Goal: Task Accomplishment & Management: Manage account settings

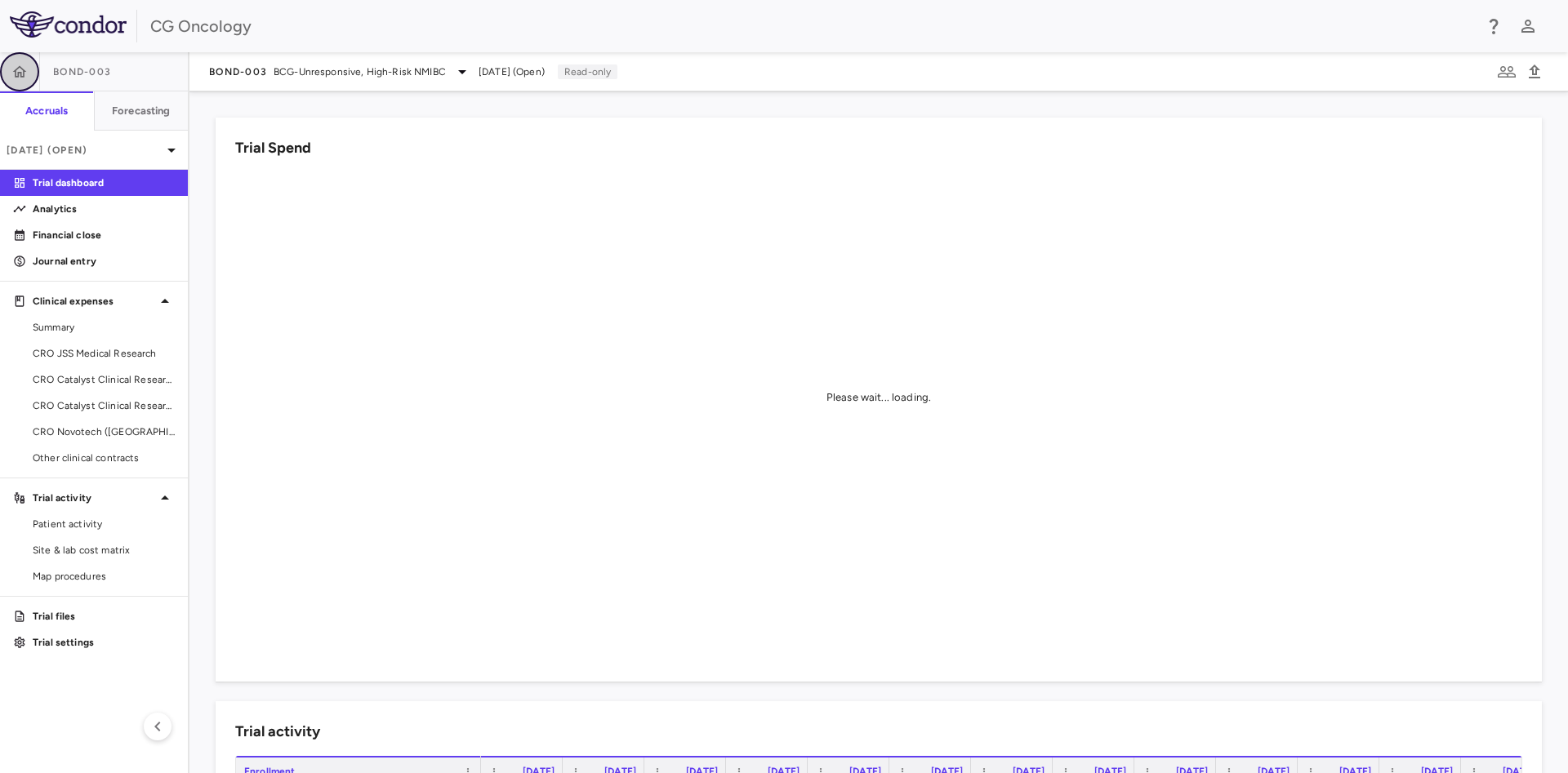
click at [31, 73] on button "button" at bounding box center [19, 71] width 39 height 39
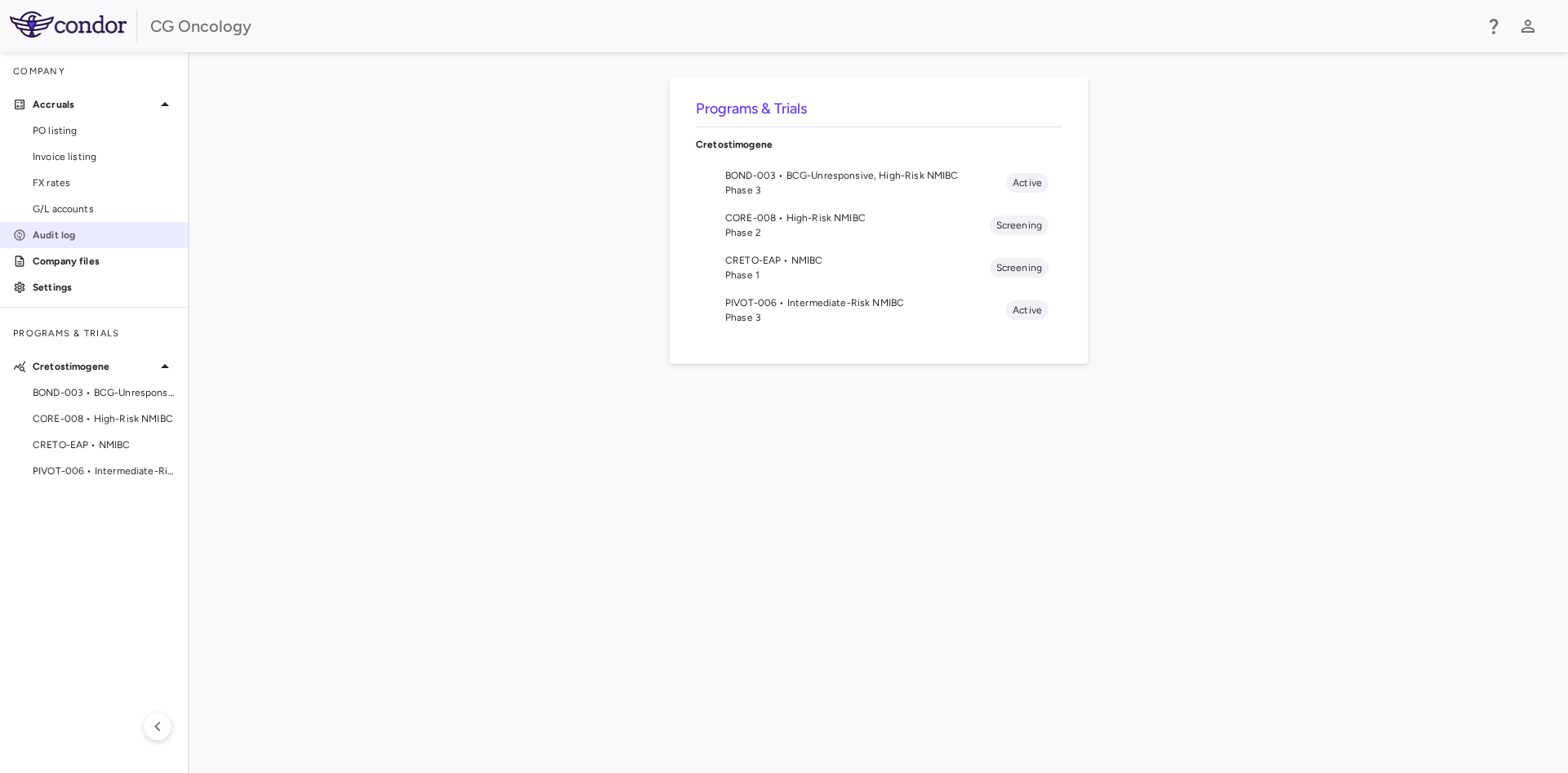
click at [67, 243] on link "Audit log" at bounding box center [94, 235] width 188 height 25
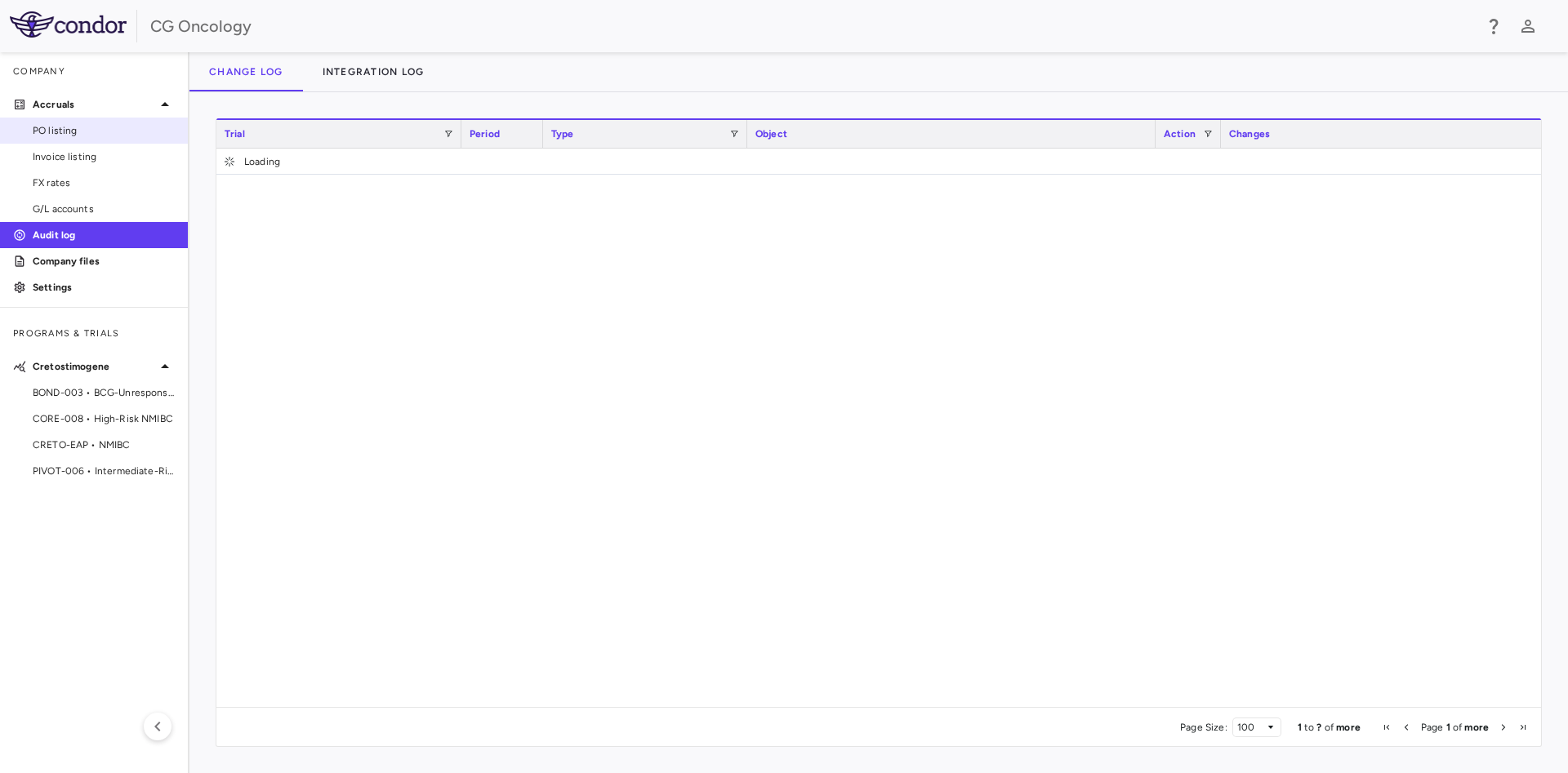
click at [73, 129] on span "PO listing" at bounding box center [103, 131] width 142 height 15
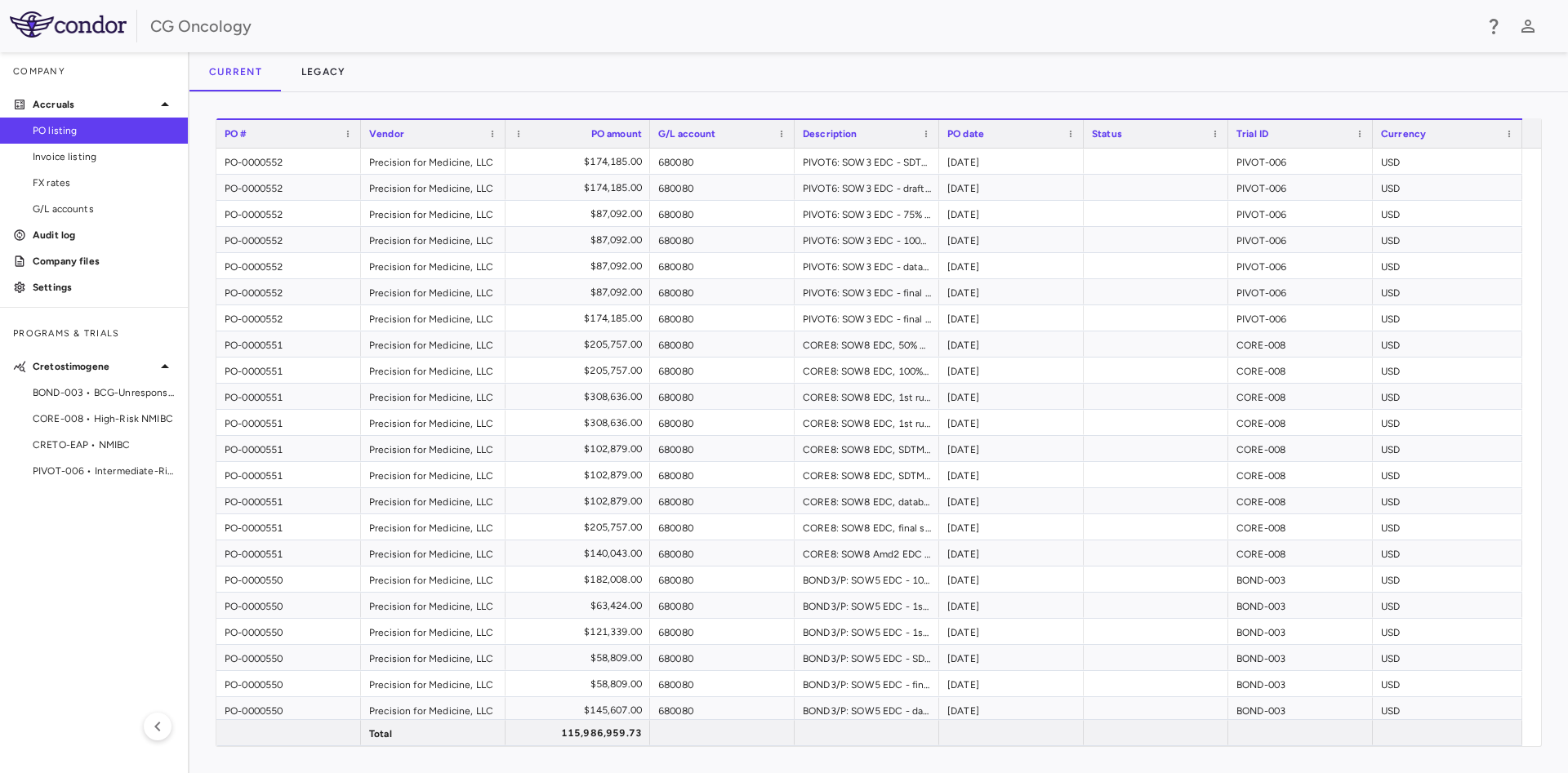
click at [516, 26] on div "CG Oncology" at bounding box center [812, 27] width 1324 height 25
click at [68, 283] on p "Settings" at bounding box center [103, 288] width 142 height 15
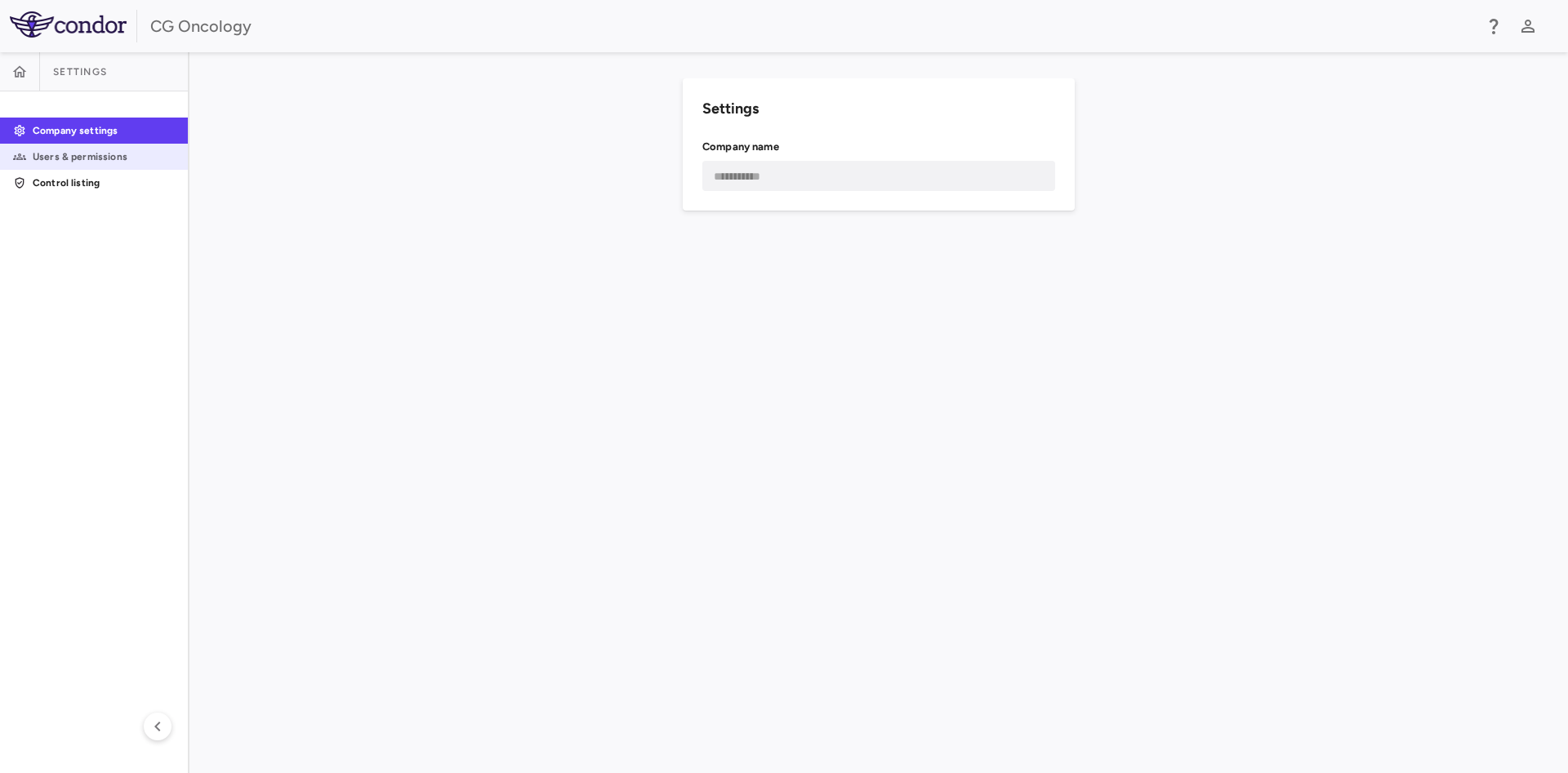
click at [94, 159] on p "Users & permissions" at bounding box center [103, 157] width 142 height 15
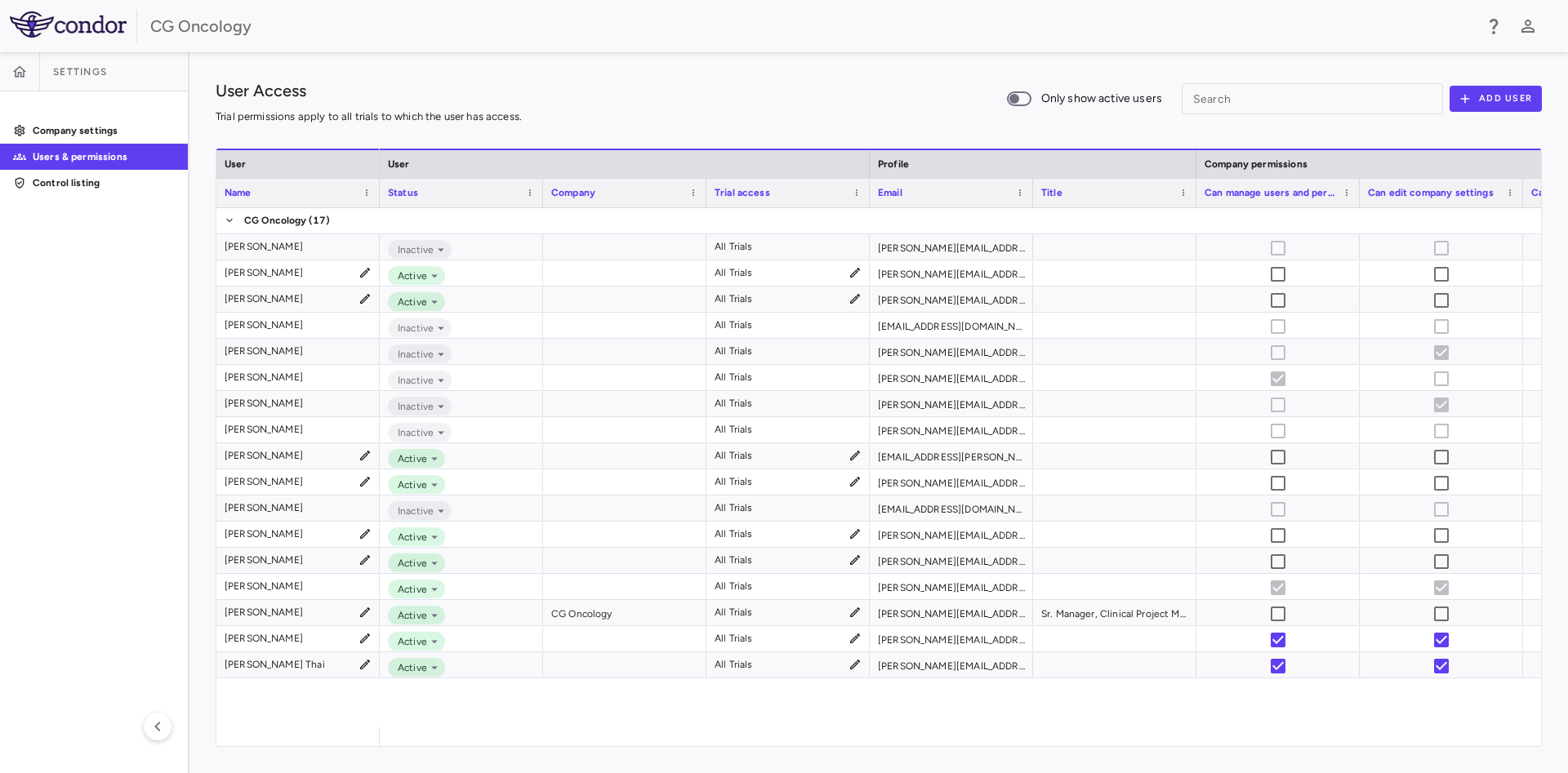
click at [693, 81] on div "User Access Trial permissions apply to all trials to which the user has access.…" at bounding box center [879, 99] width 1326 height 41
click at [129, 513] on aside "Settings Company settings Users & permissions Control listing" at bounding box center [95, 412] width 189 height 721
click at [778, 71] on div "User Access Trial permissions apply to all trials to which the user has access.…" at bounding box center [878, 412] width 1379 height 721
click at [766, 68] on div "User Access Trial permissions apply to all trials to which the user has access.…" at bounding box center [878, 412] width 1379 height 721
click at [76, 175] on p "Control listing" at bounding box center [103, 183] width 142 height 15
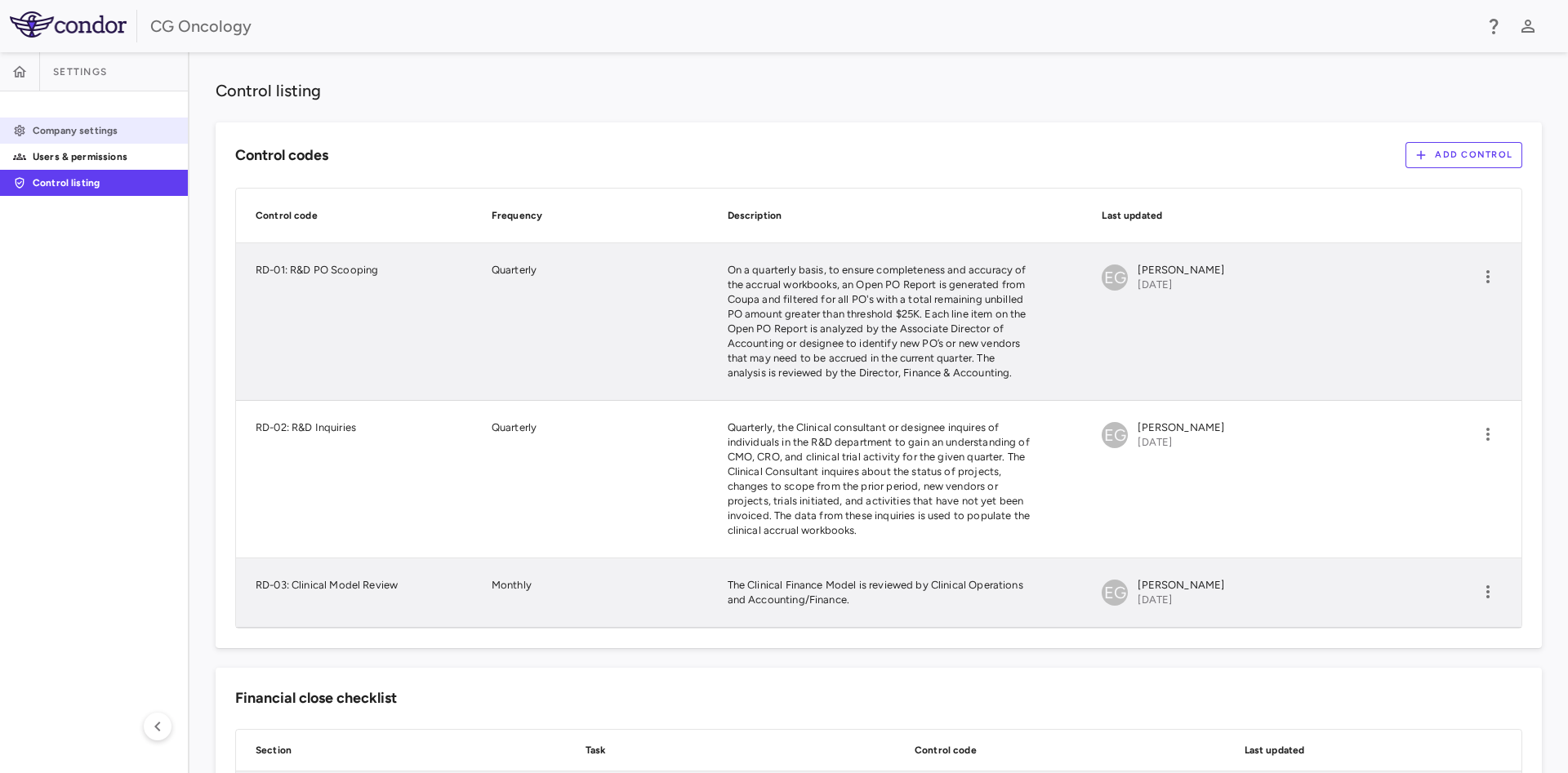
click at [81, 134] on p "Company settings" at bounding box center [103, 131] width 142 height 15
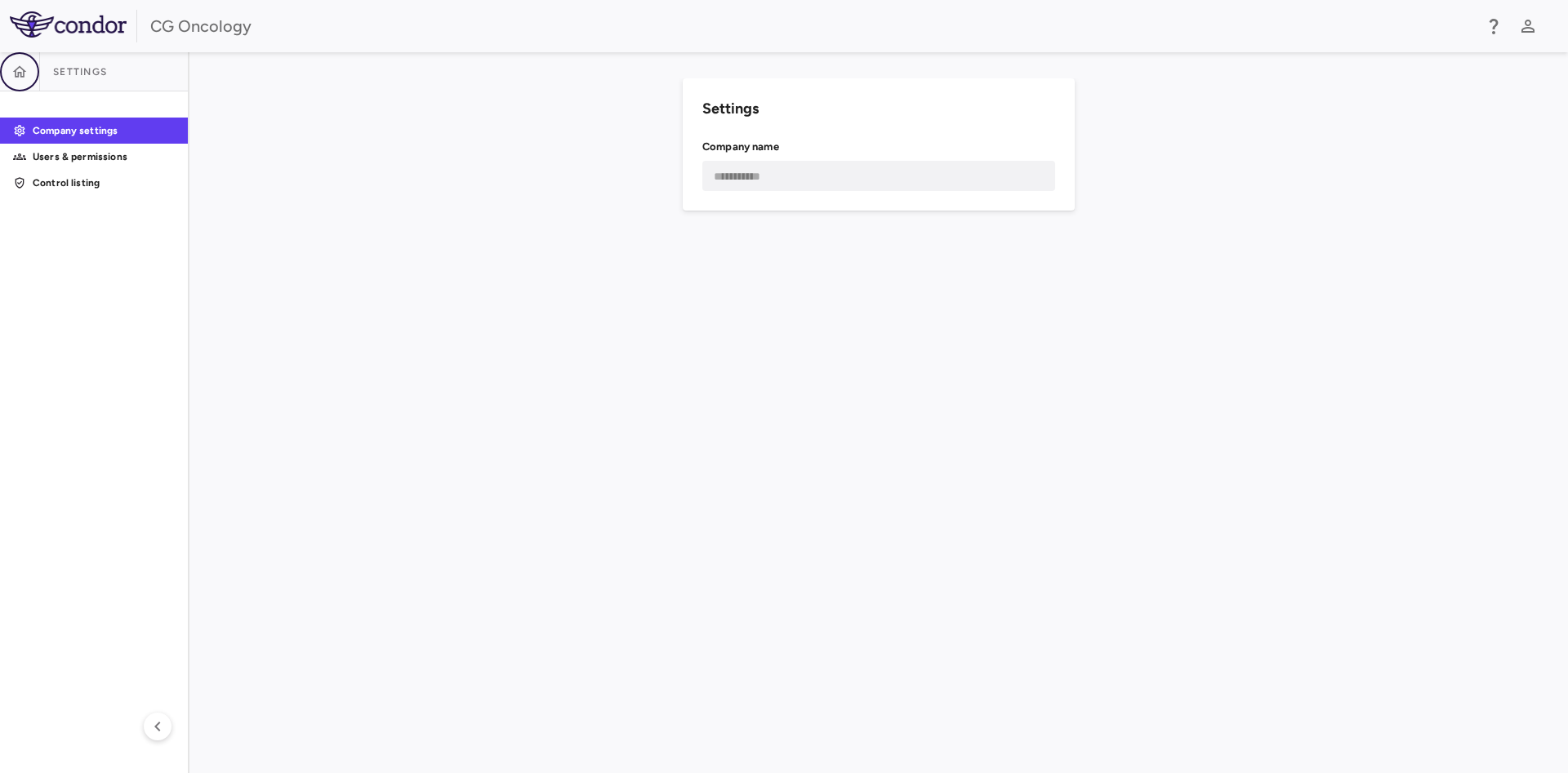
click at [28, 71] on button "button" at bounding box center [19, 71] width 39 height 39
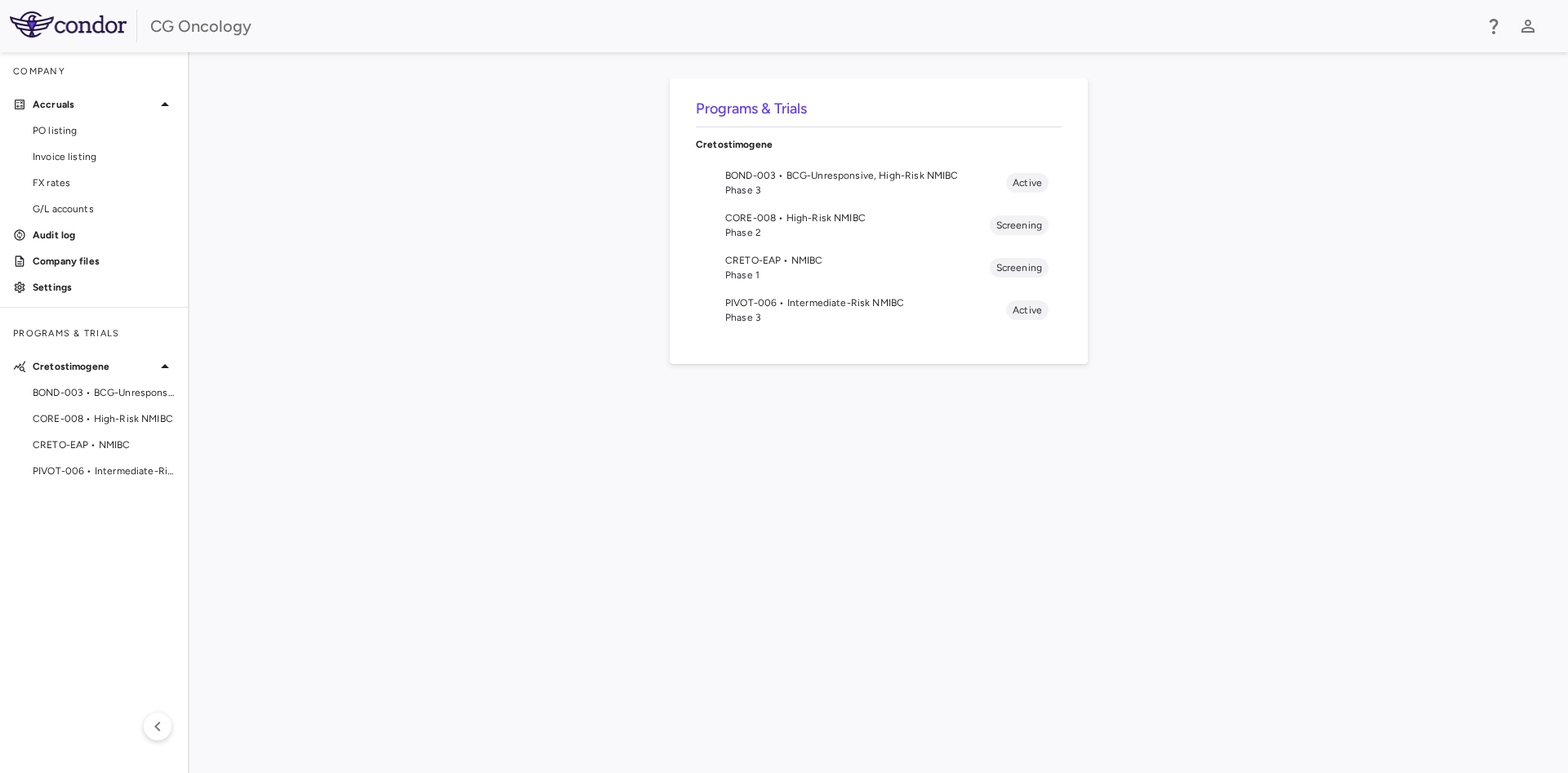
click at [281, 201] on div "Programs & Trials Cretostimogene BOND-003 • BCG-Unresponsive, High-Risk NMIBC P…" at bounding box center [879, 413] width 1326 height 669
click at [63, 233] on p "Audit log" at bounding box center [103, 236] width 142 height 15
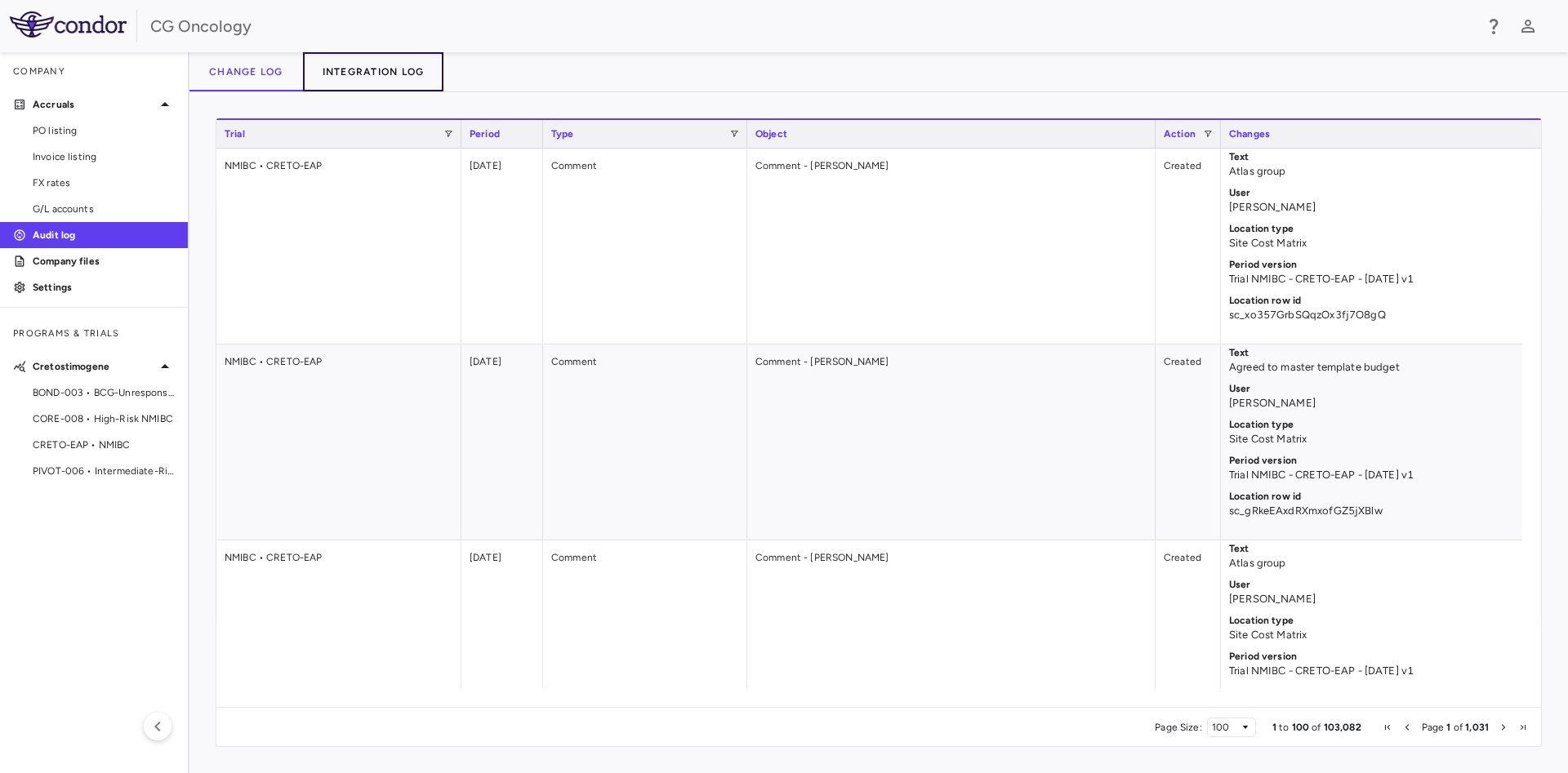
click at [392, 69] on button "Integration log" at bounding box center [373, 71] width 141 height 39
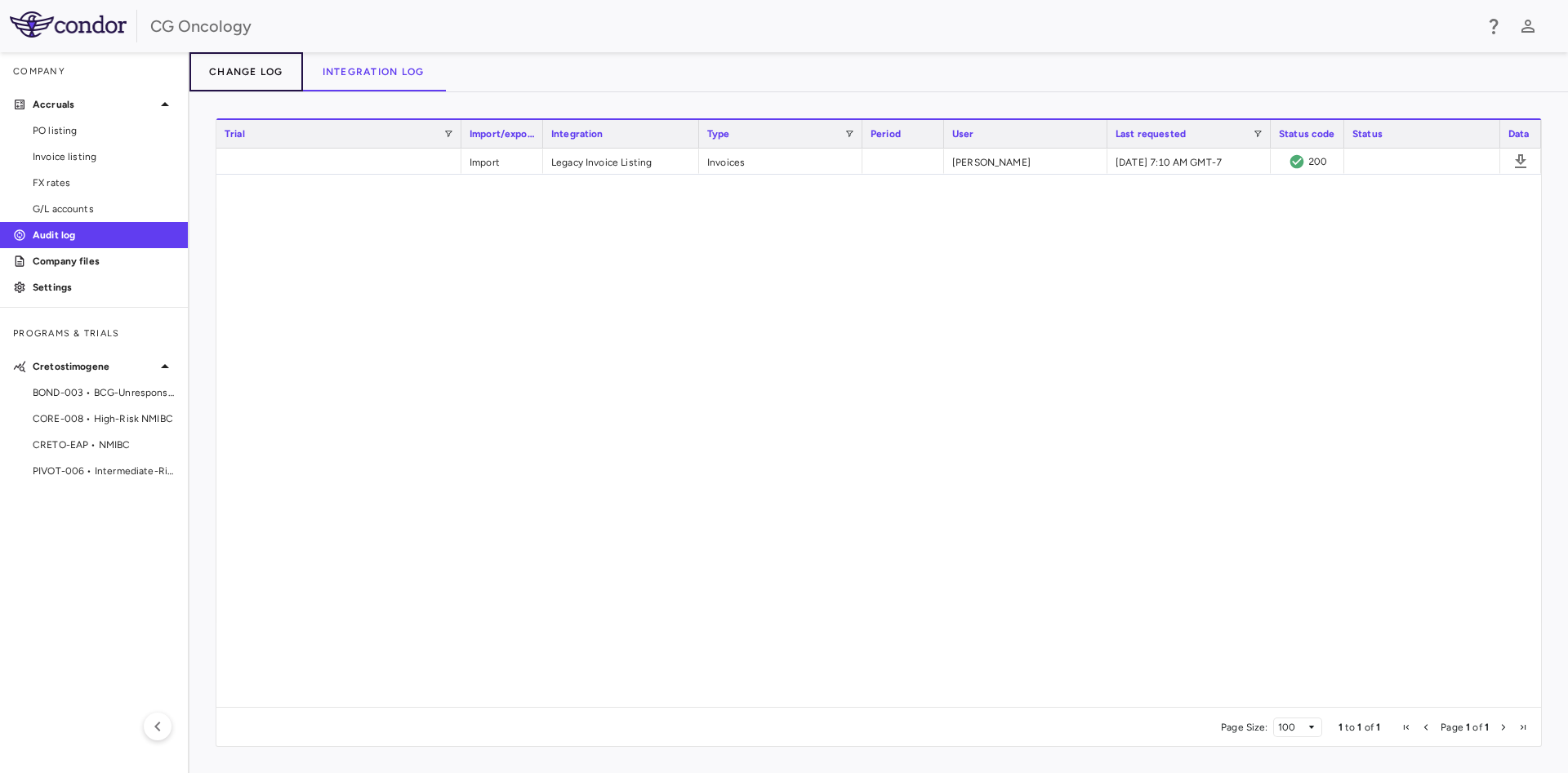
click at [250, 64] on button "Change log" at bounding box center [246, 71] width 114 height 39
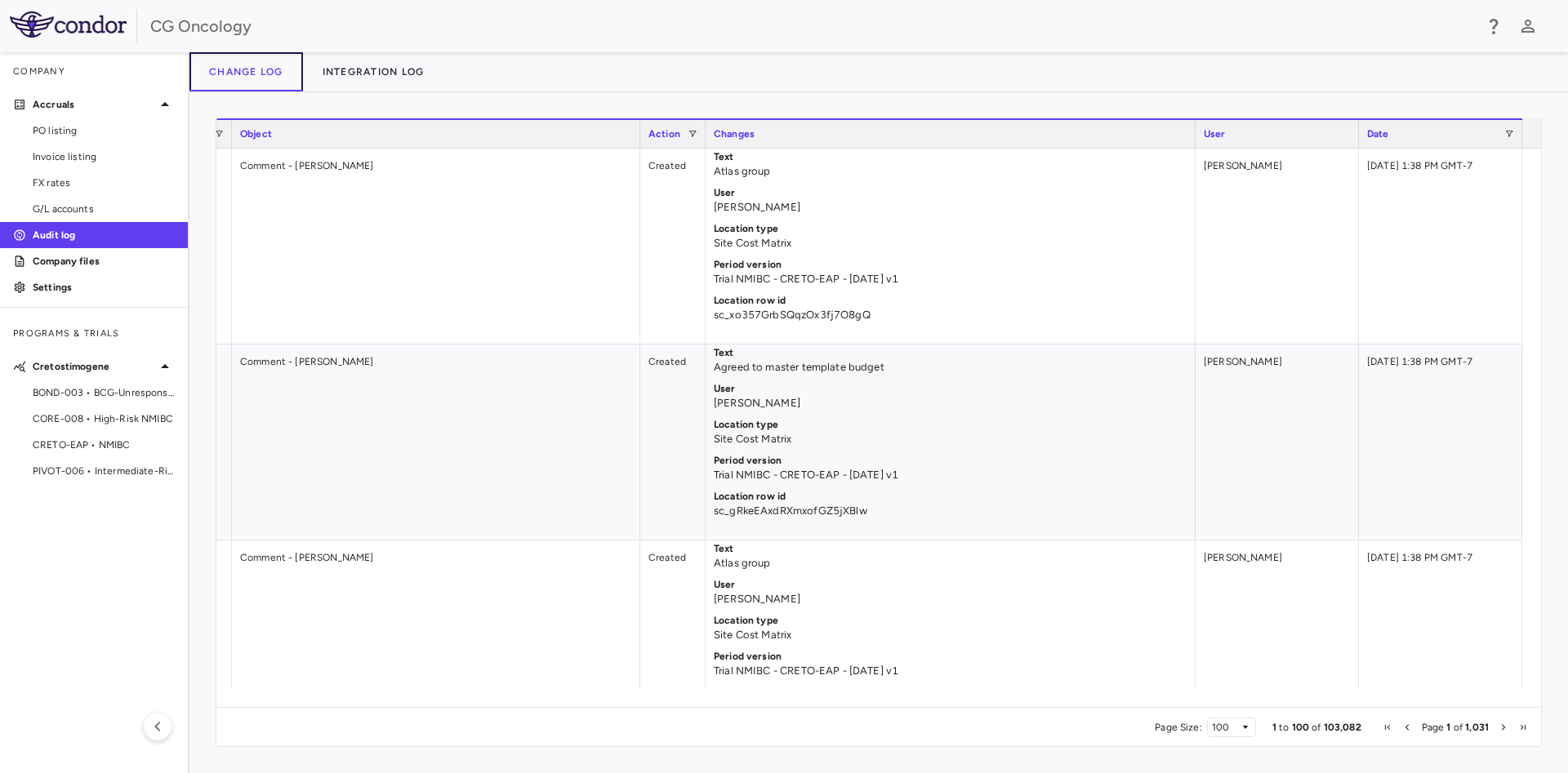
scroll to position [0, 253]
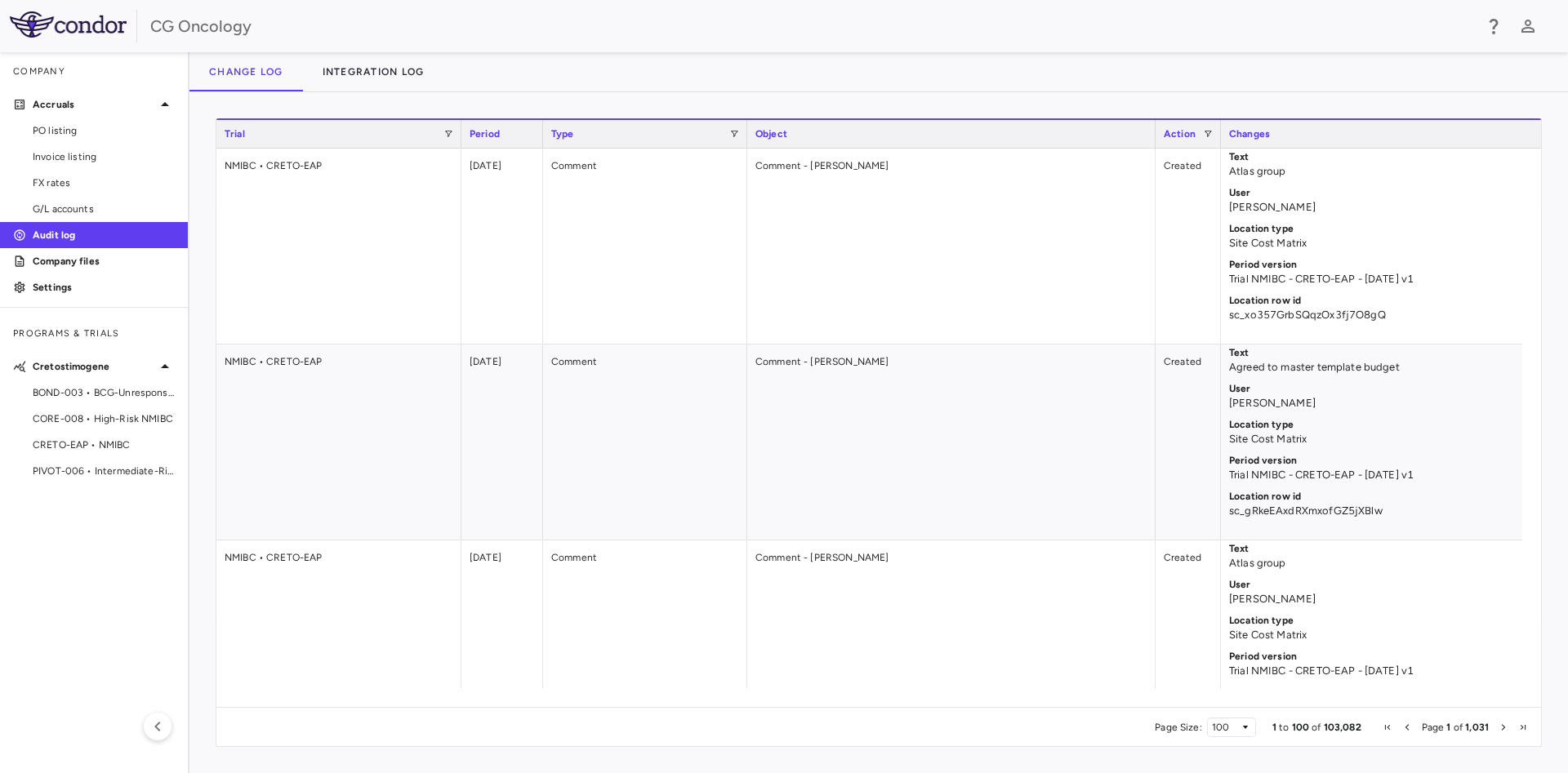
click at [530, 138] on div "Period" at bounding box center [502, 134] width 65 height 20
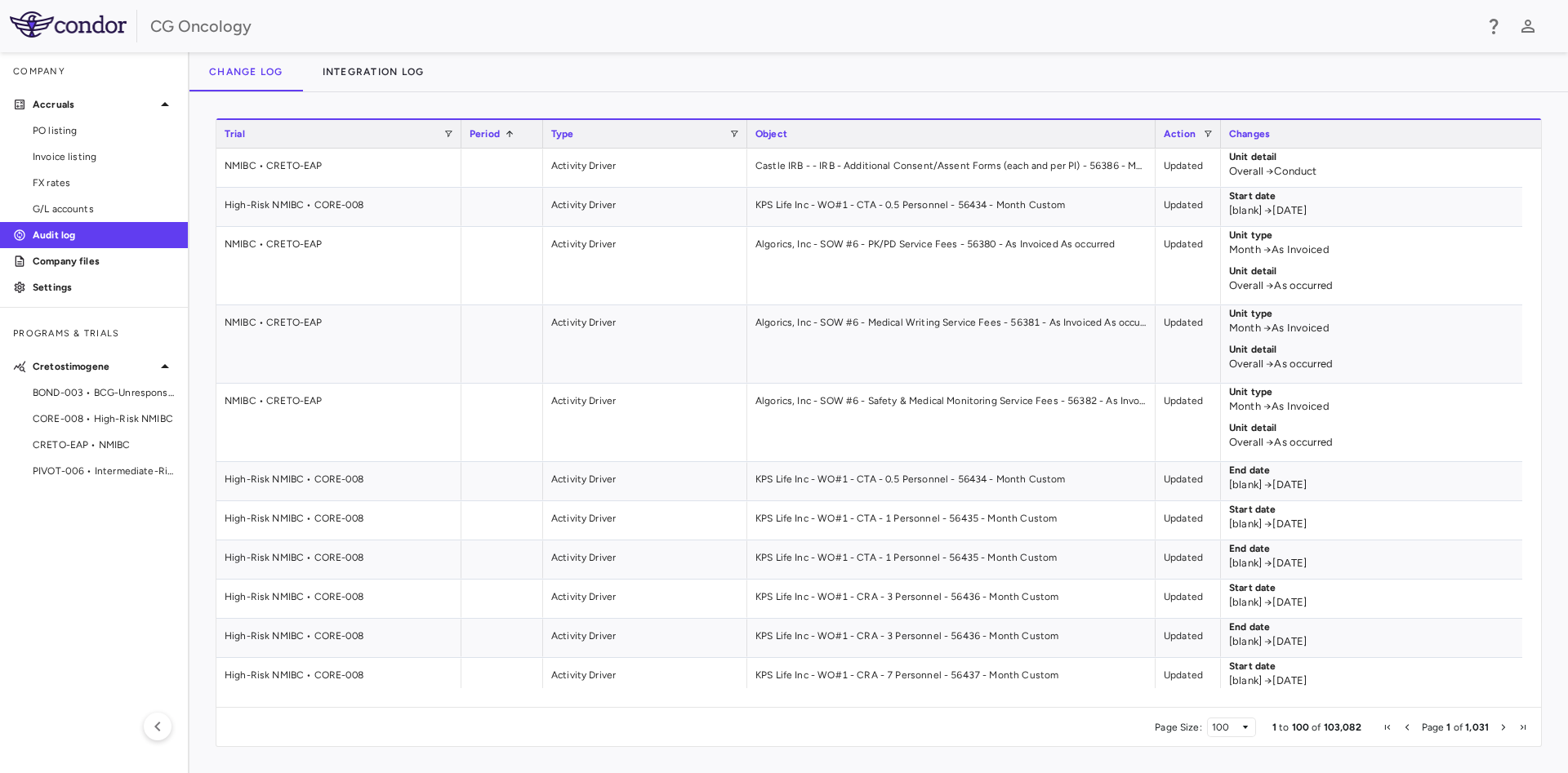
click at [530, 138] on div "Period 1" at bounding box center [502, 134] width 65 height 20
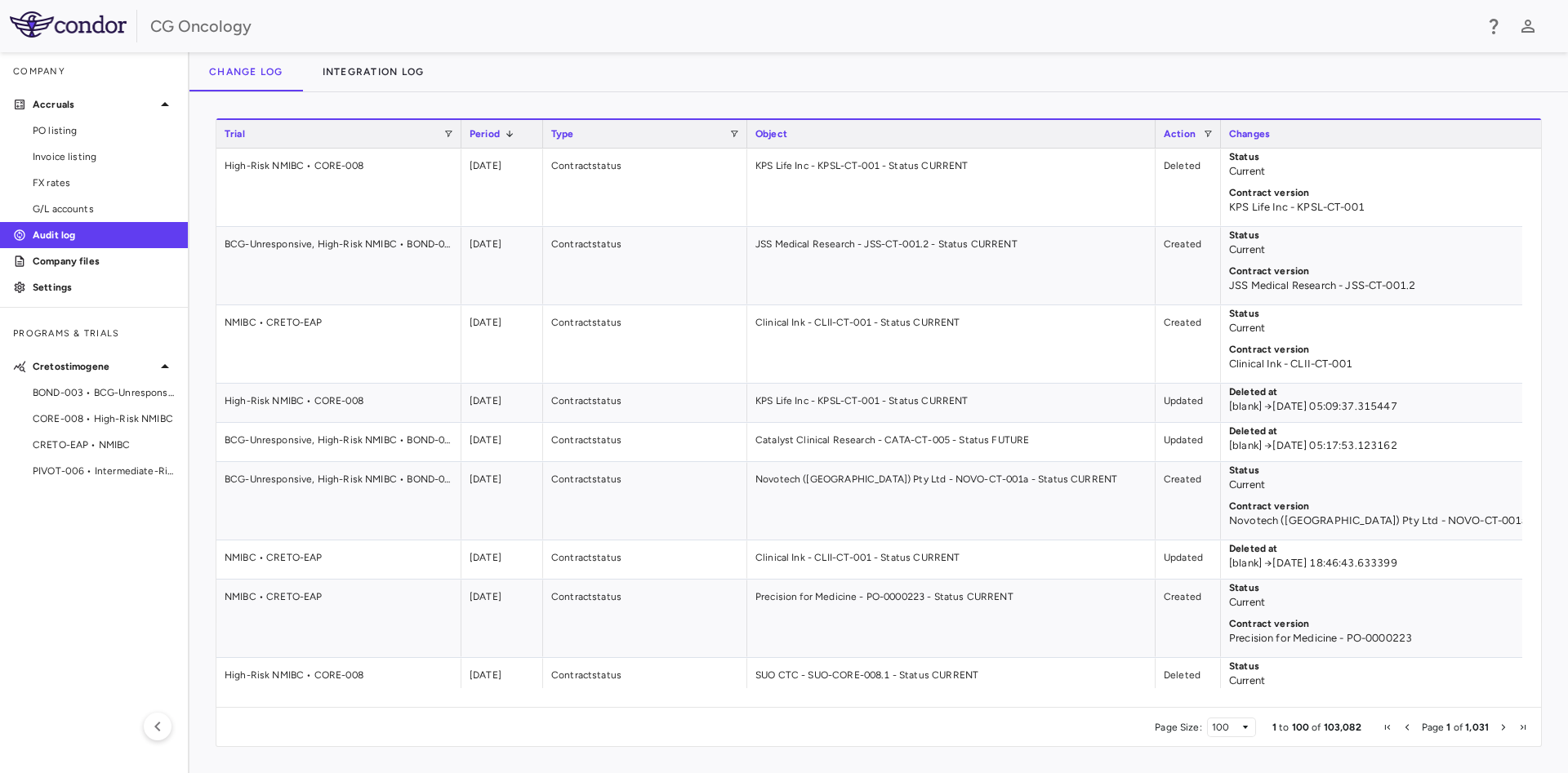
click at [506, 135] on span at bounding box center [510, 134] width 9 height 9
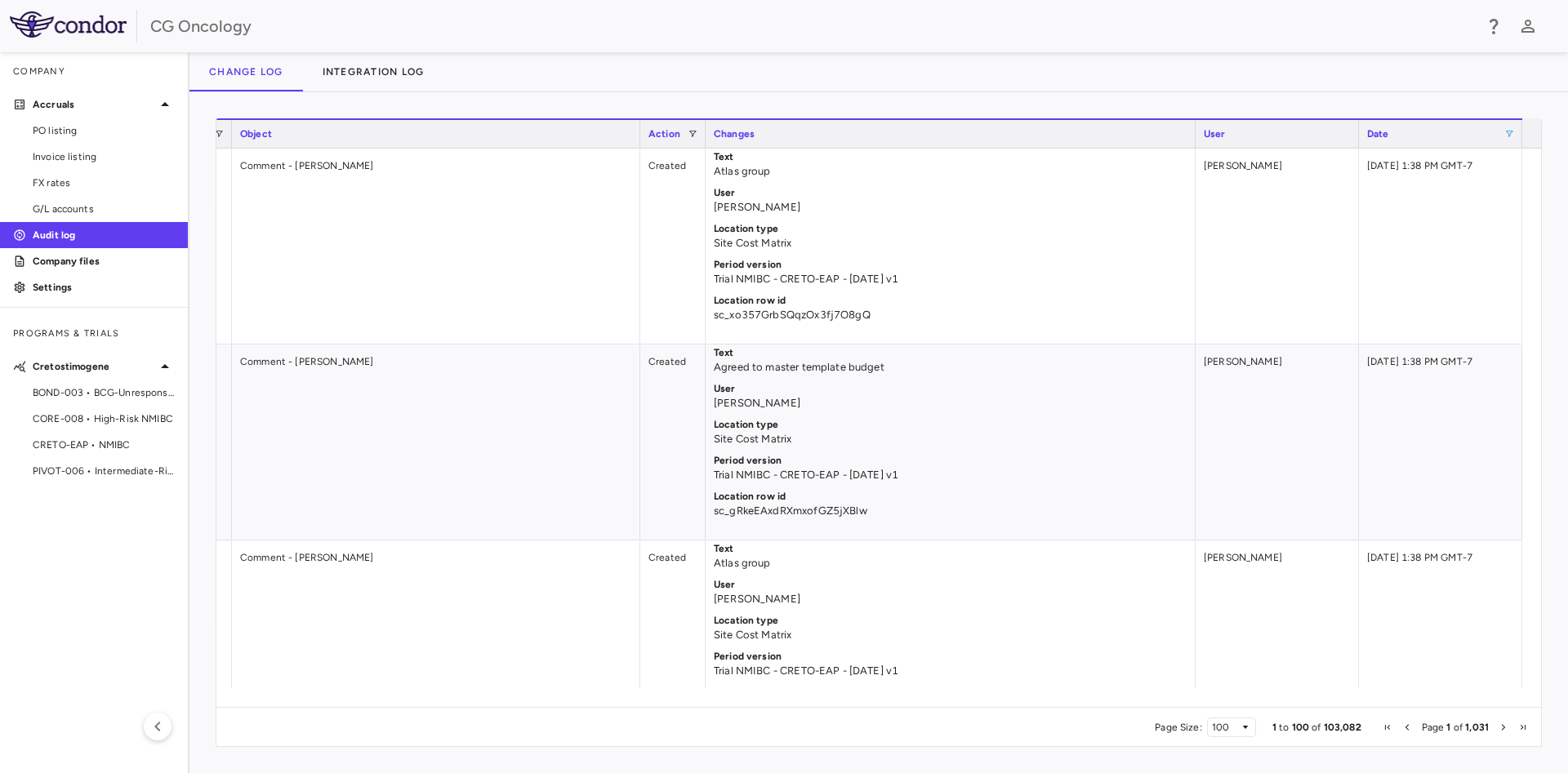
click at [1511, 137] on span at bounding box center [1509, 134] width 9 height 9
click at [1206, 86] on div "Change log Integration log" at bounding box center [878, 71] width 1379 height 39
click at [1507, 132] on span at bounding box center [1509, 134] width 9 height 9
click at [1437, 95] on div "Press ENTER to sort. Press CTRL ENTER to open filter Drag here to set row group…" at bounding box center [878, 432] width 1379 height 681
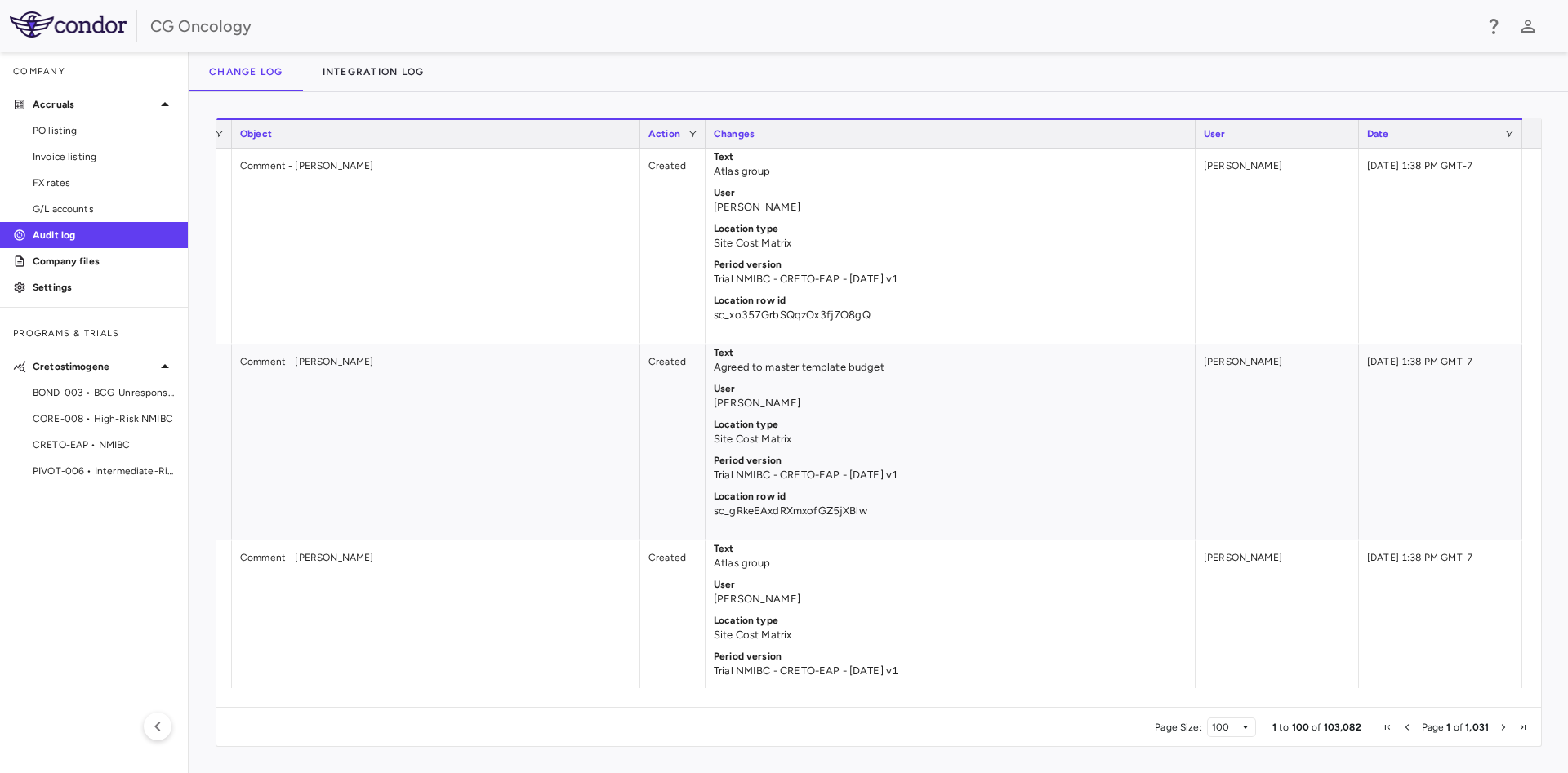
click at [1522, 728] on span "Last Page" at bounding box center [1523, 728] width 9 height 9
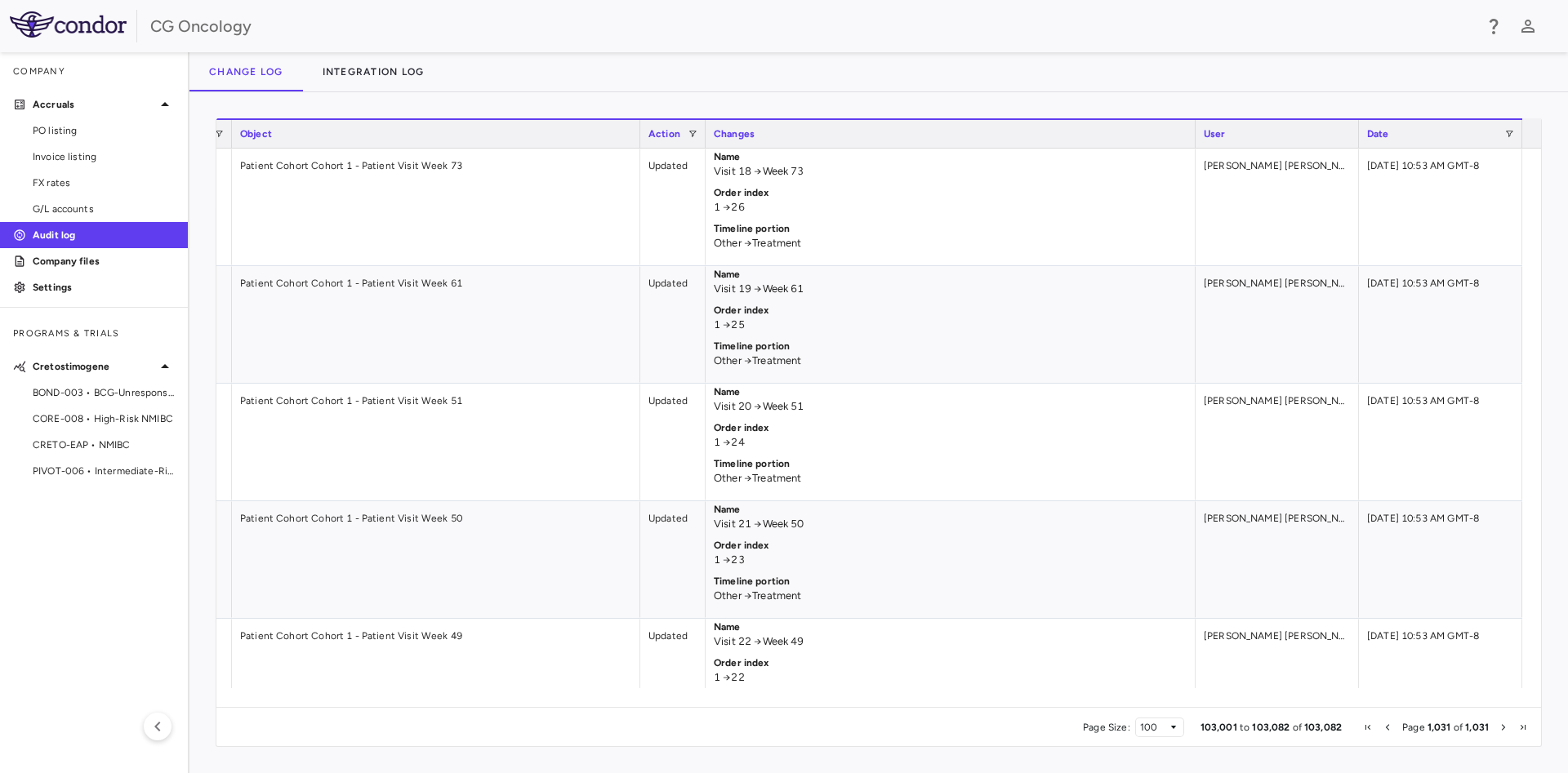
click at [1369, 726] on span "First Page" at bounding box center [1368, 728] width 9 height 9
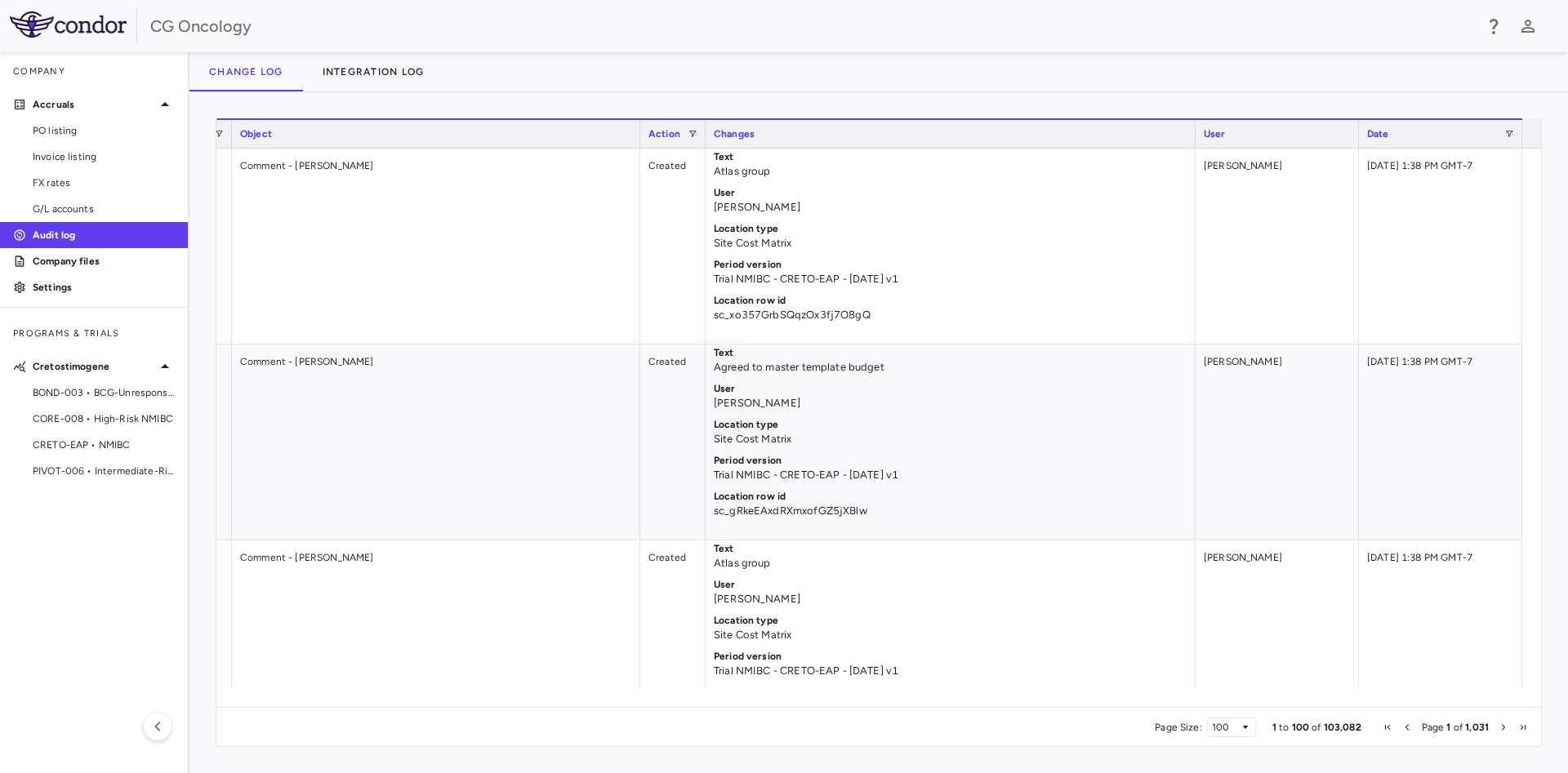
click at [1369, 726] on div "Page Size: 100 1 to 100 of 103,082 Page 1 of 1,031" at bounding box center [878, 727] width 1325 height 39
click at [1508, 131] on span at bounding box center [1509, 134] width 9 height 9
click at [1403, 113] on div "Press ENTER to sort. Press CTRL ENTER to open filter Drag here to set row group…" at bounding box center [878, 432] width 1379 height 681
click at [1372, 131] on span "Date" at bounding box center [1378, 134] width 22 height 11
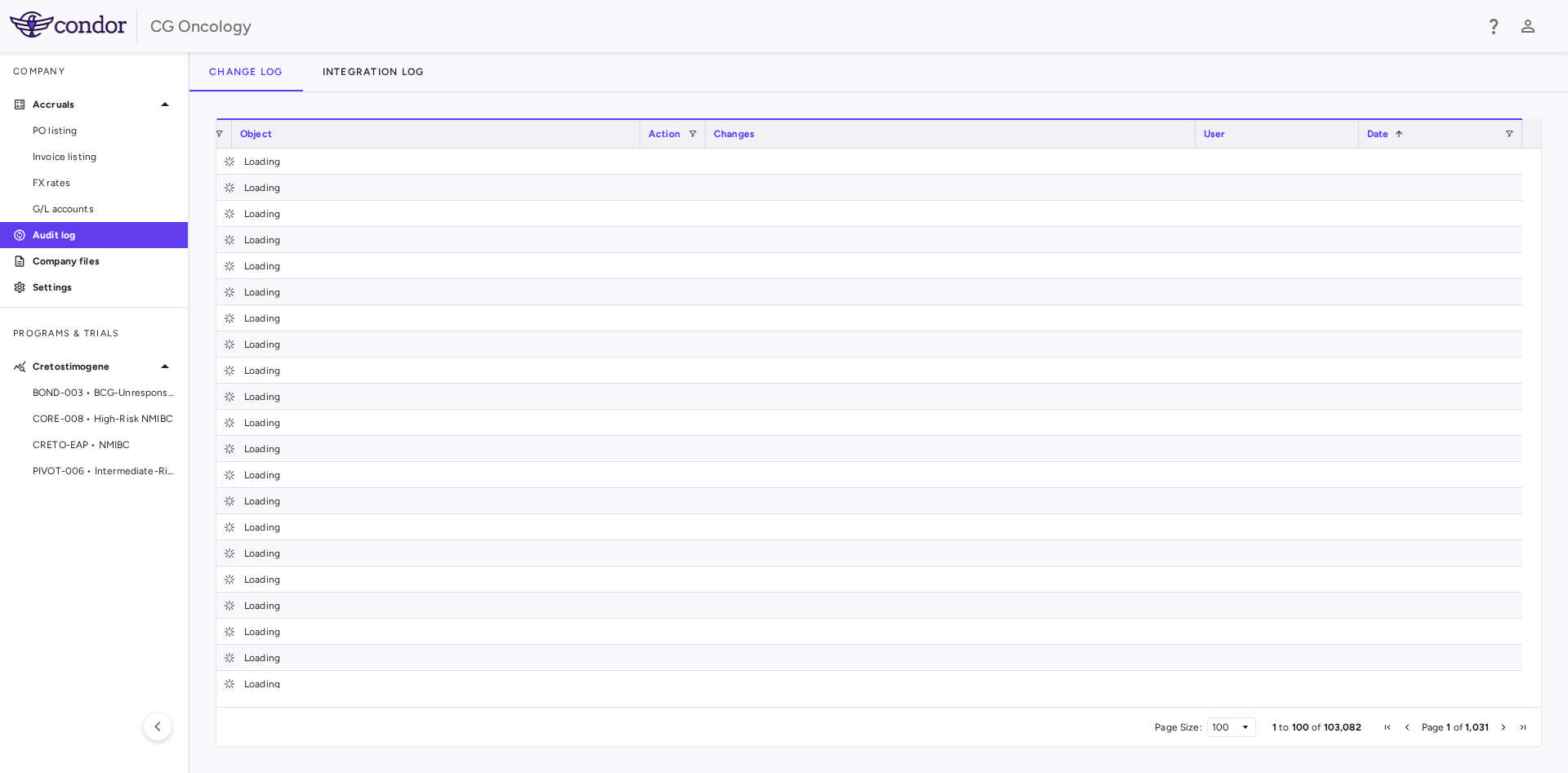
click at [1372, 131] on span "Date" at bounding box center [1378, 134] width 22 height 11
click at [1384, 108] on div "Press ENTER to sort. Press CTRL ENTER to open filter Drag here to set row group…" at bounding box center [878, 432] width 1379 height 681
click at [971, 99] on div "Press ENTER to sort. Press CTRL ENTER to open filter Drag here to set row group…" at bounding box center [878, 432] width 1379 height 681
click at [505, 118] on div "Object" at bounding box center [436, 133] width 408 height 29
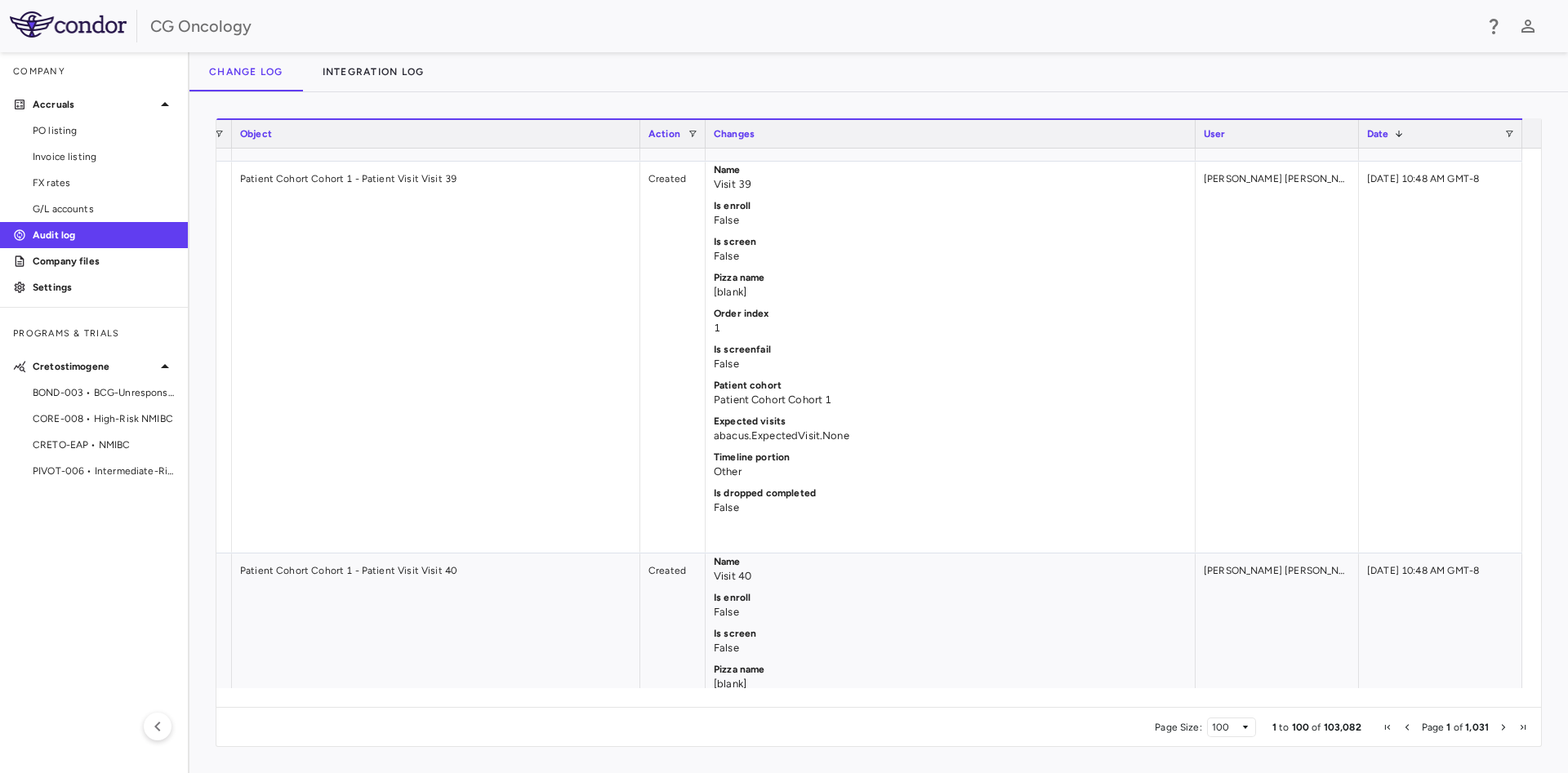
scroll to position [16742, 0]
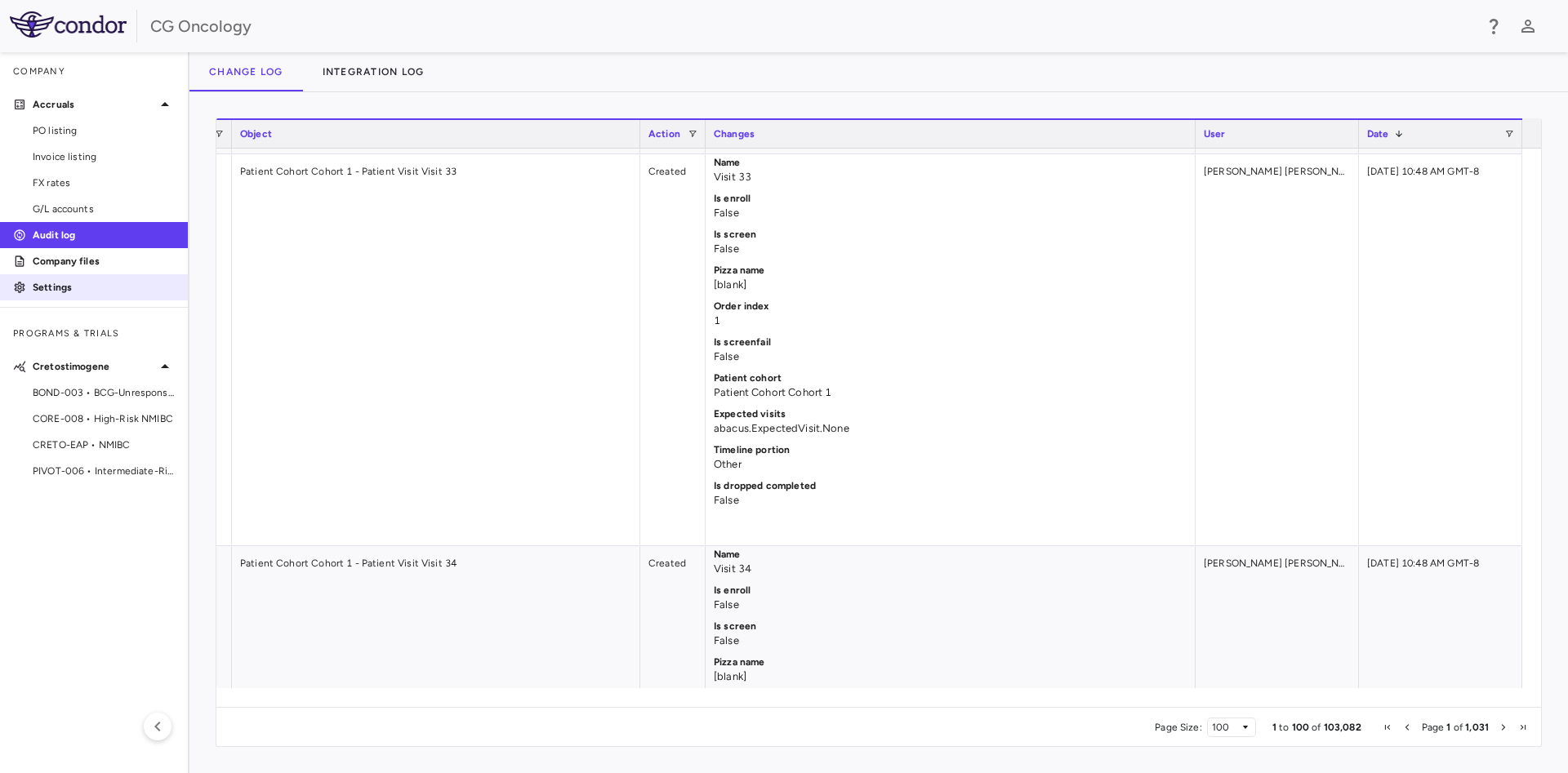
click at [21, 289] on icon at bounding box center [20, 288] width 13 height 13
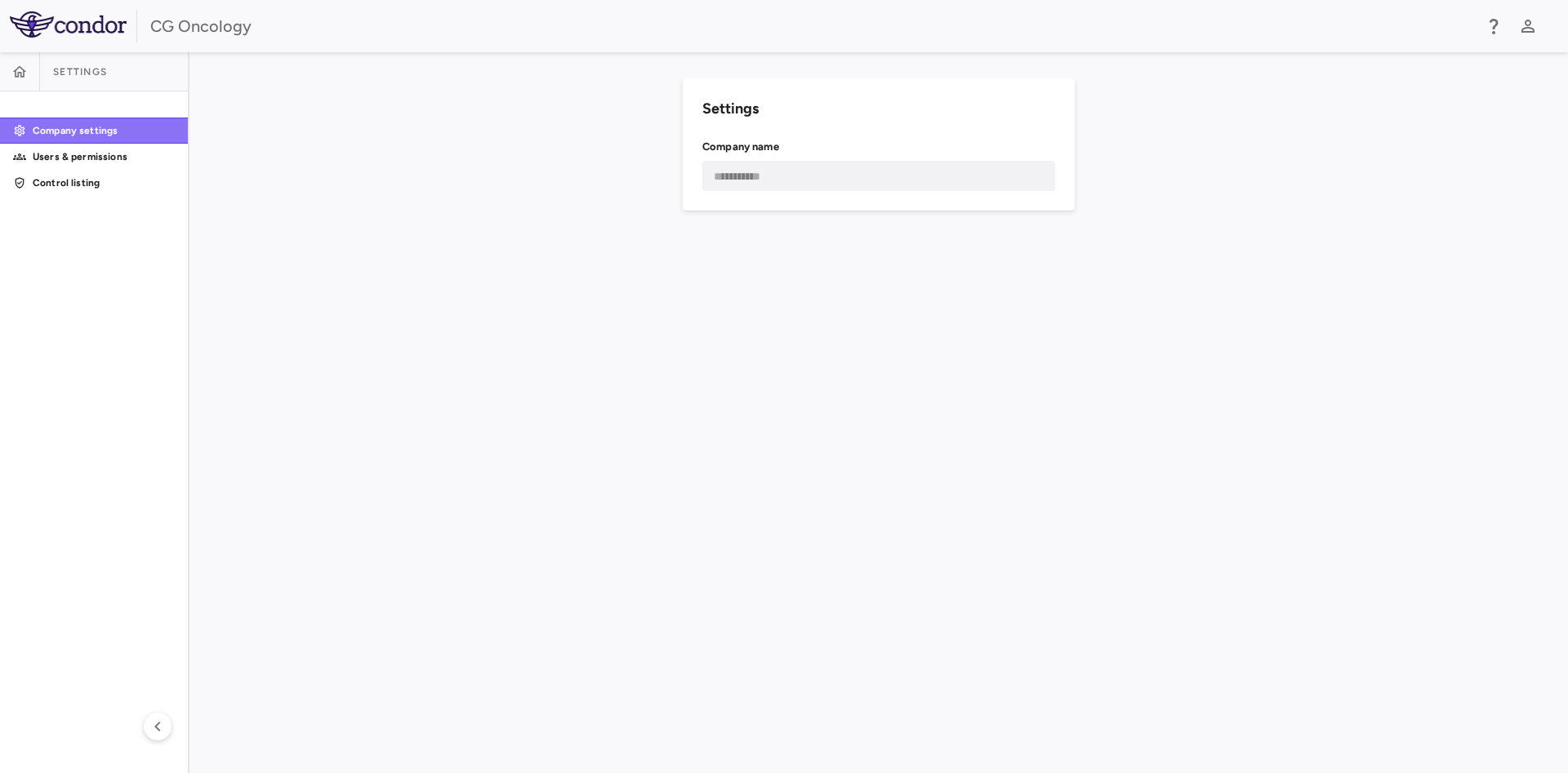
click at [69, 127] on p "Company settings" at bounding box center [103, 131] width 142 height 15
click at [23, 68] on icon "button" at bounding box center [20, 71] width 14 height 11
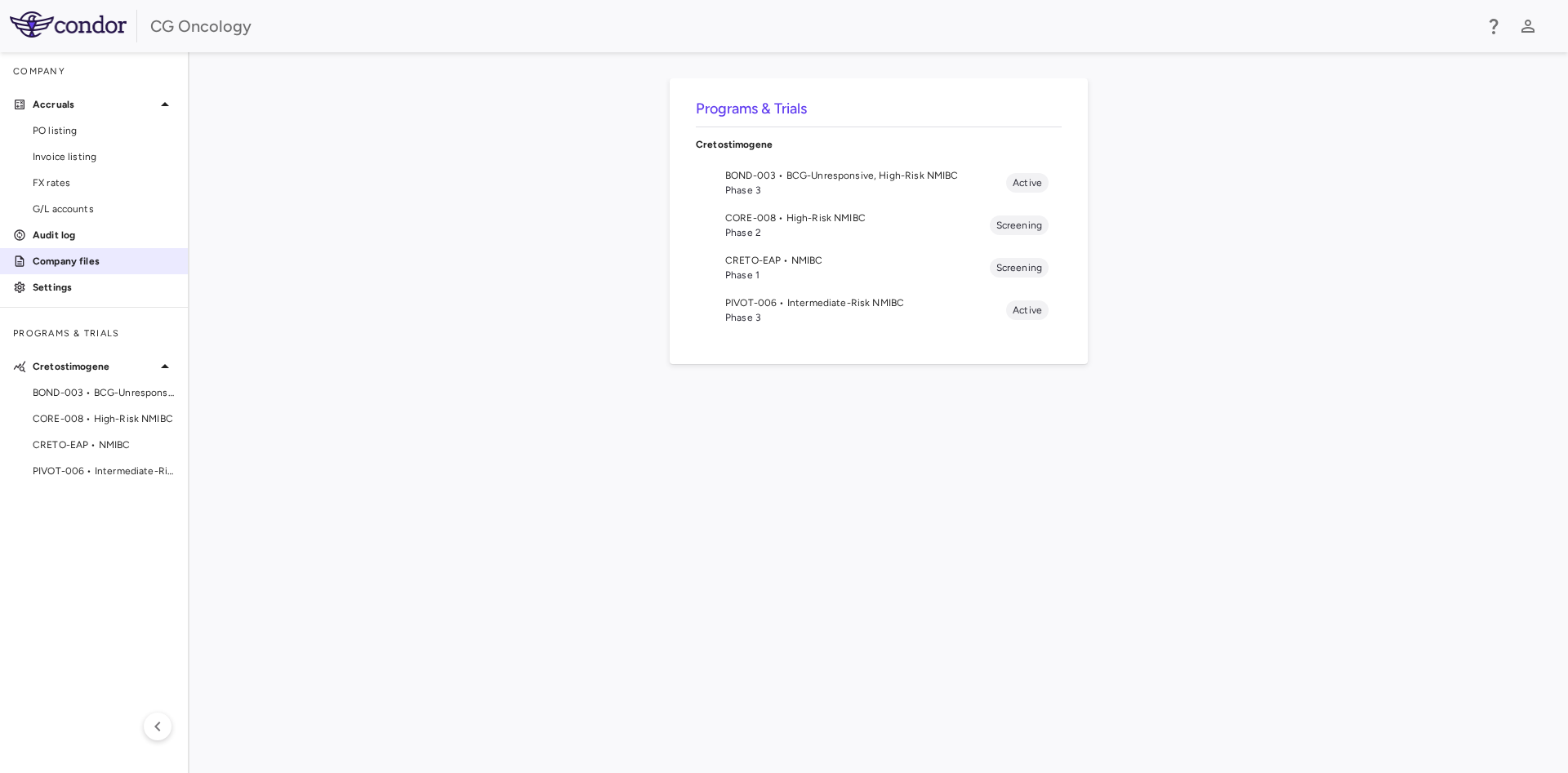
click at [90, 258] on p "Company files" at bounding box center [103, 261] width 142 height 15
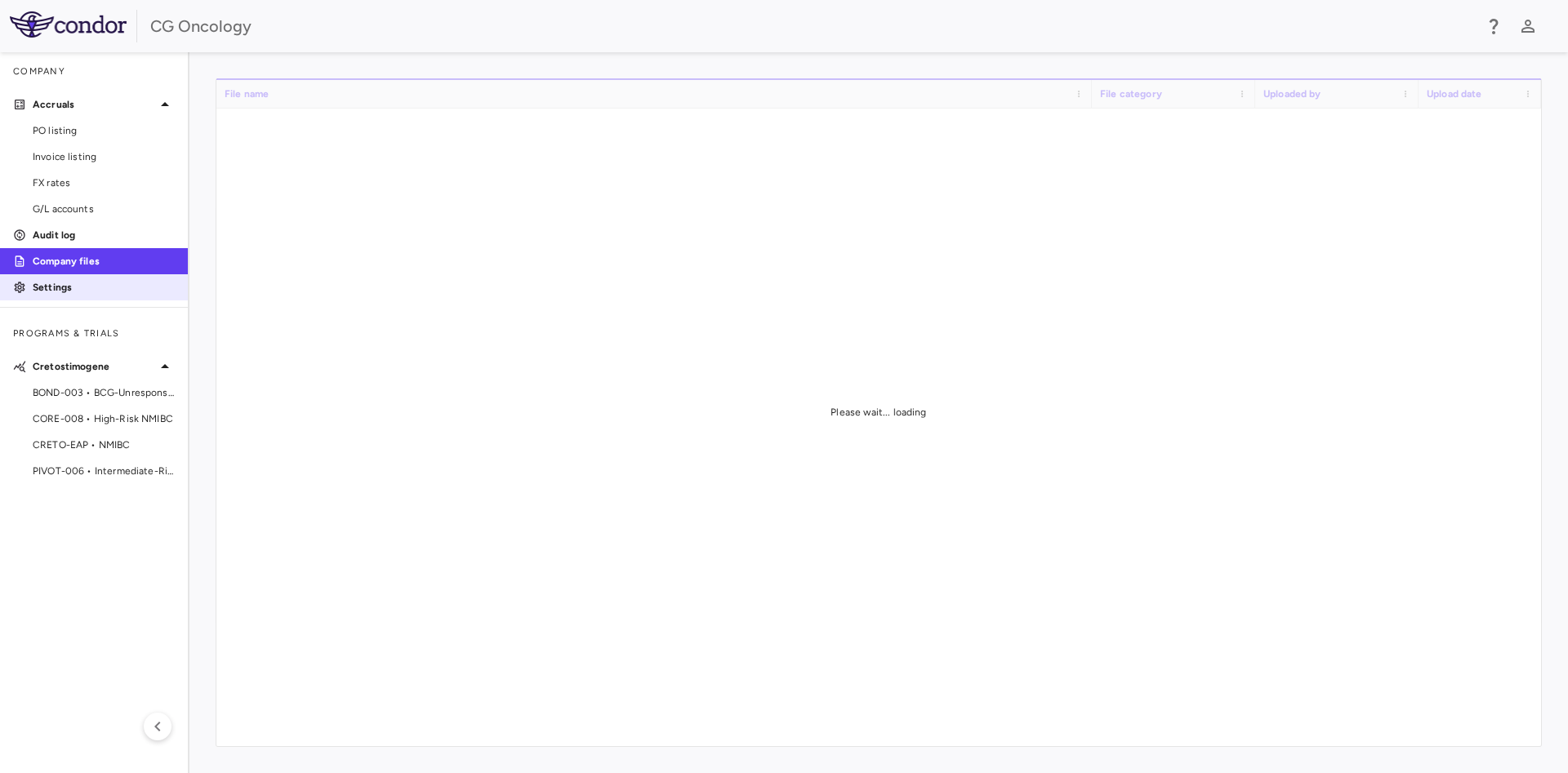
click at [79, 287] on p "Settings" at bounding box center [103, 288] width 142 height 15
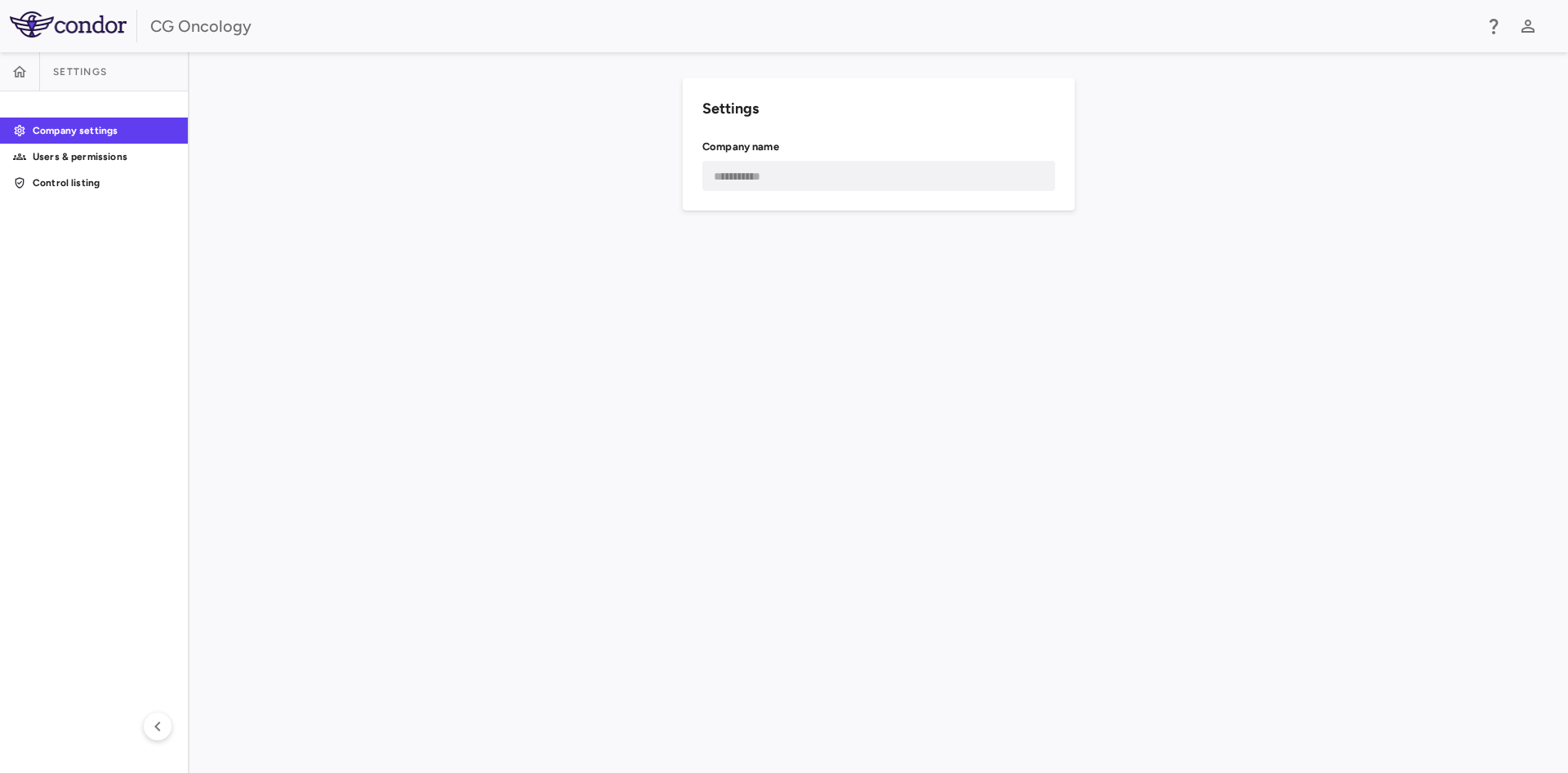
click at [59, 111] on div at bounding box center [94, 105] width 188 height 27
click at [71, 134] on p "Company settings" at bounding box center [103, 131] width 142 height 15
click at [22, 81] on button "button" at bounding box center [19, 71] width 39 height 39
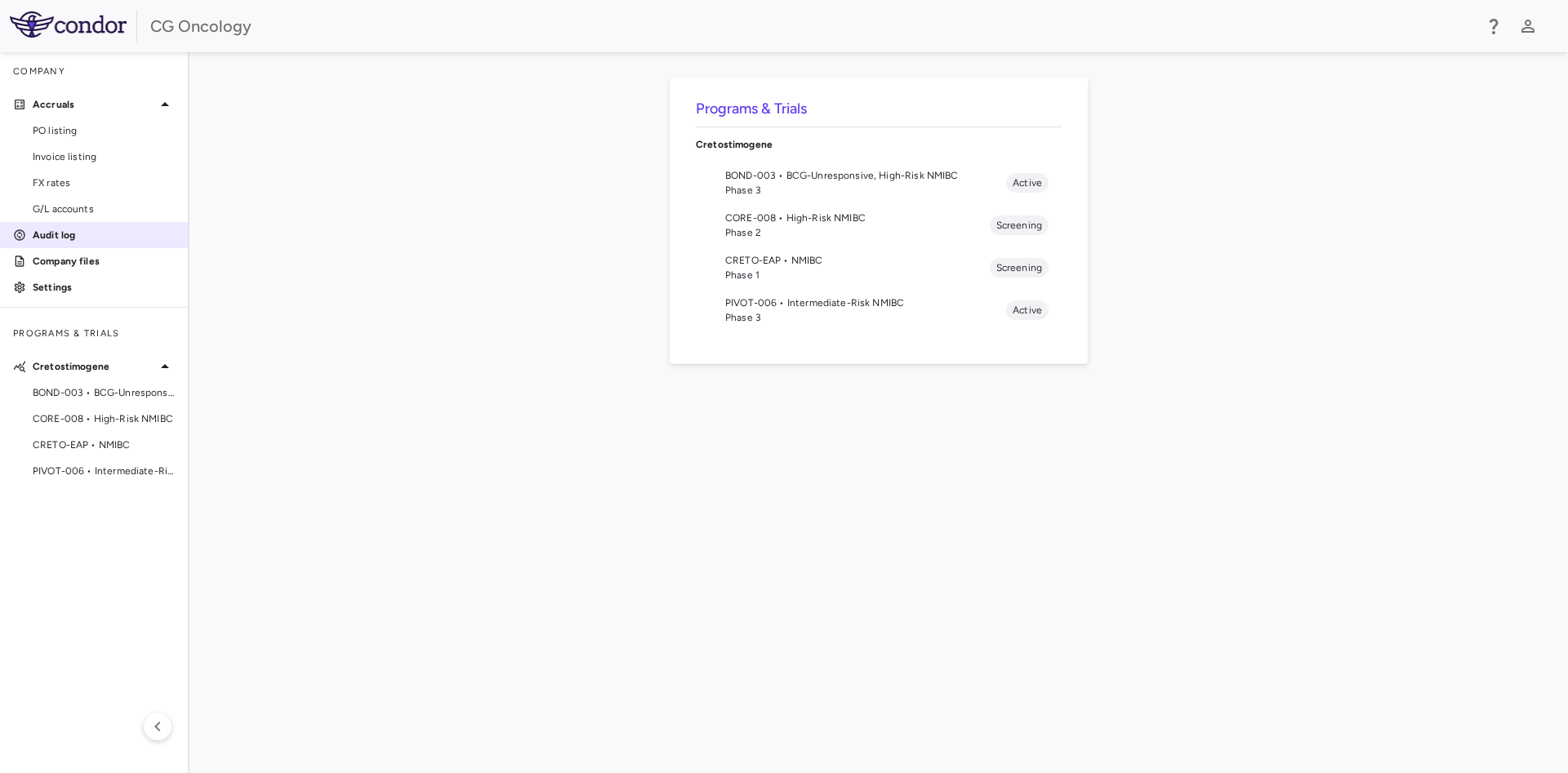
click at [73, 237] on p "Audit log" at bounding box center [103, 236] width 142 height 15
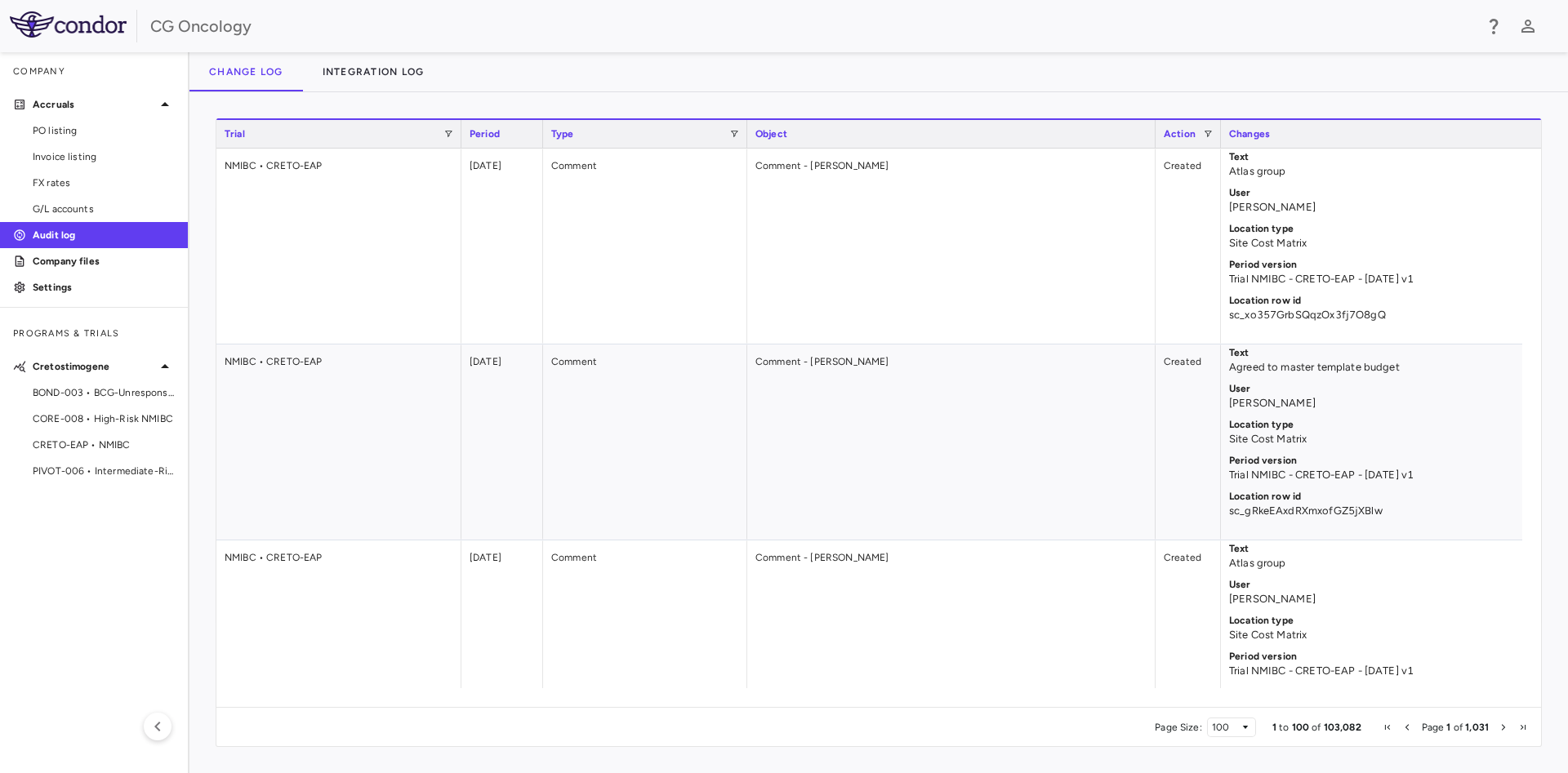
click at [913, 51] on div "CG Oncology" at bounding box center [784, 26] width 1568 height 52
click at [1366, 756] on div "1 to 100 of 103,082. Page 1 of 1,031 Drag here to set row groups Drag here to s…" at bounding box center [878, 432] width 1379 height 681
click at [1514, 77] on div "Change log Integration log" at bounding box center [878, 71] width 1379 height 39
drag, startPoint x: 1479, startPoint y: 81, endPoint x: 861, endPoint y: 134, distance: 620.3
click at [861, 134] on div "Object" at bounding box center [951, 134] width 392 height 20
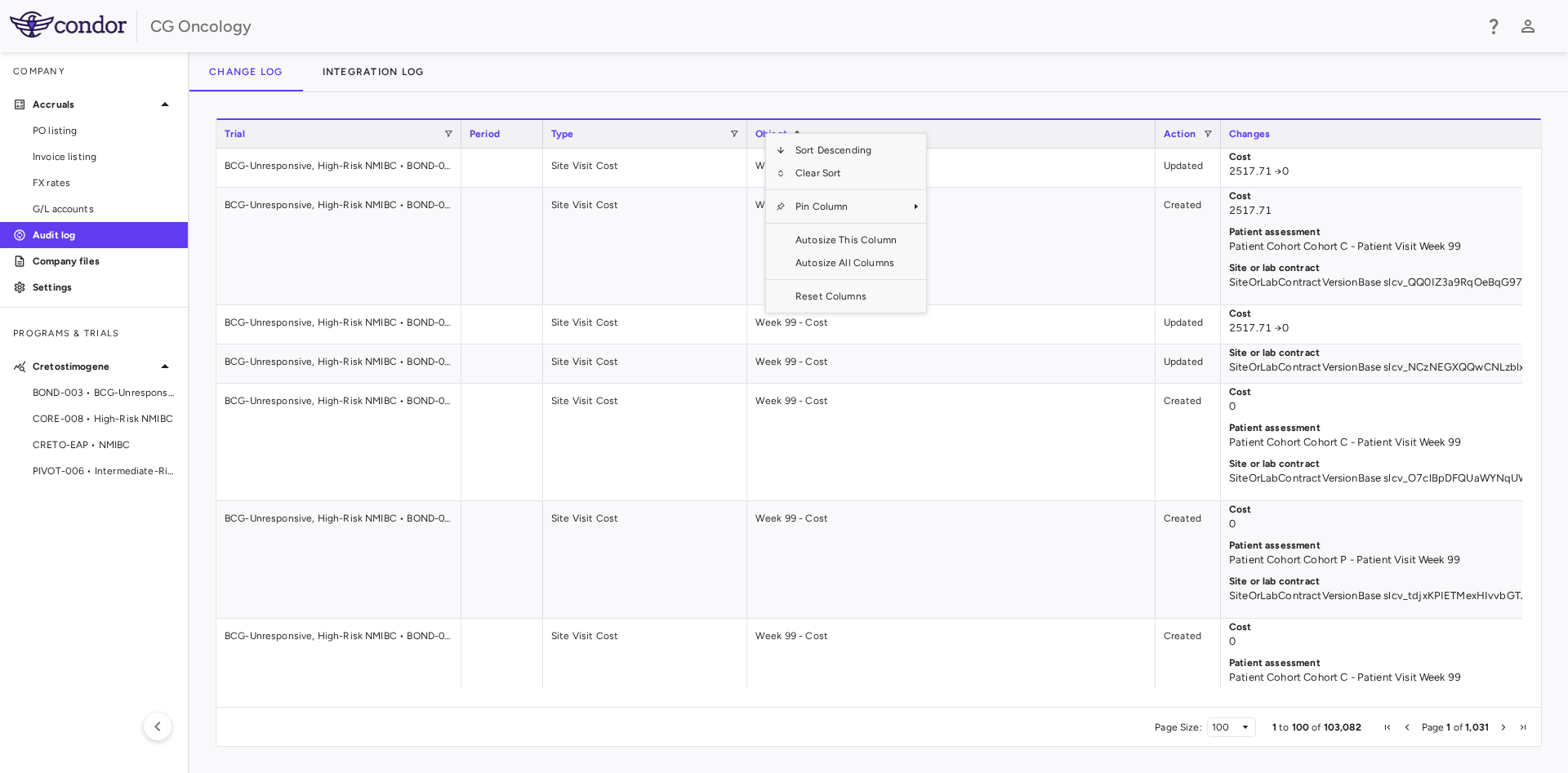
click at [676, 87] on div "Change log Integration log" at bounding box center [878, 71] width 1379 height 39
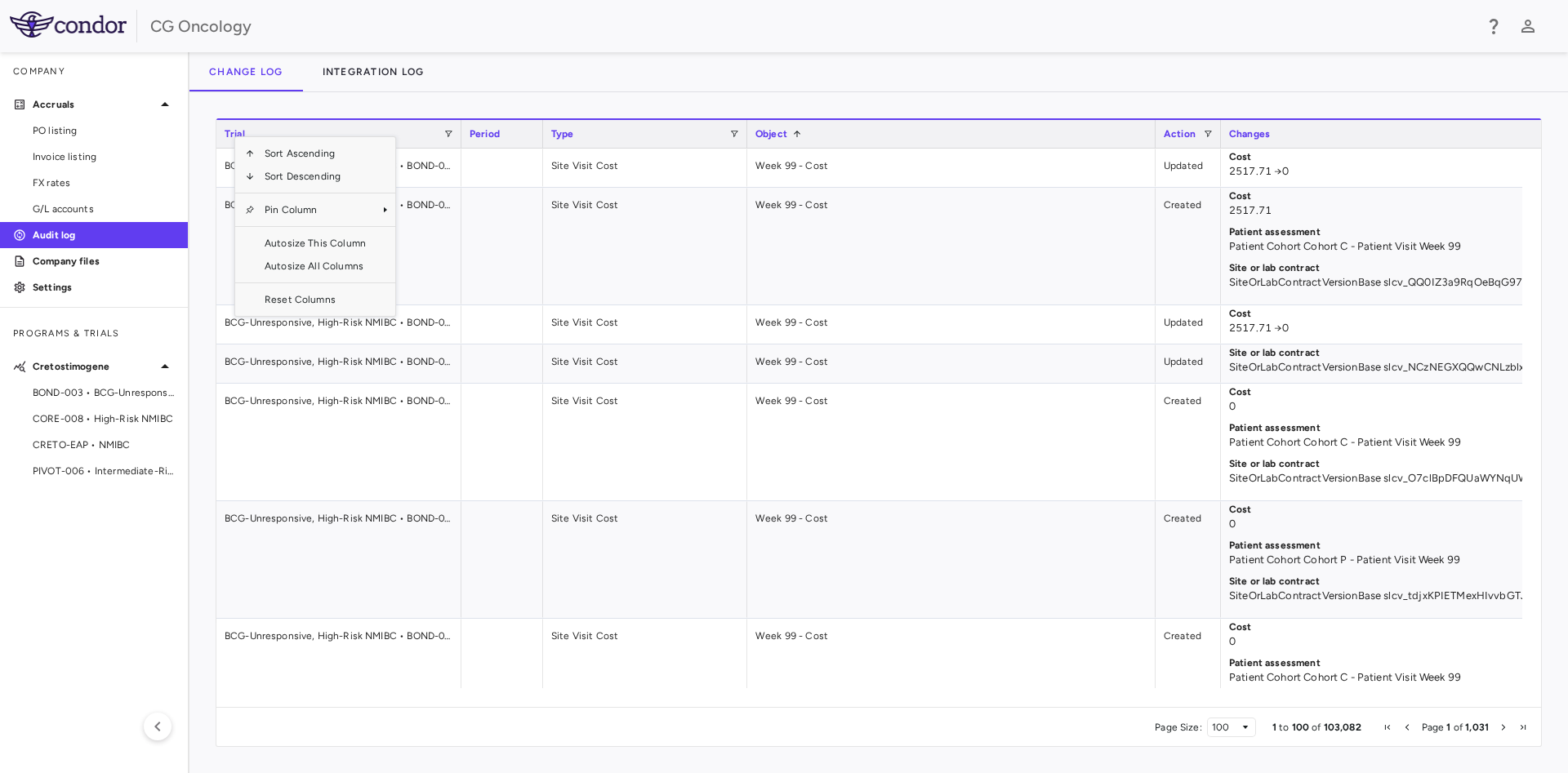
click at [673, 746] on div "Page Size: 100 1 to 100 of 103,082 Page 1 of 1,031" at bounding box center [878, 727] width 1325 height 39
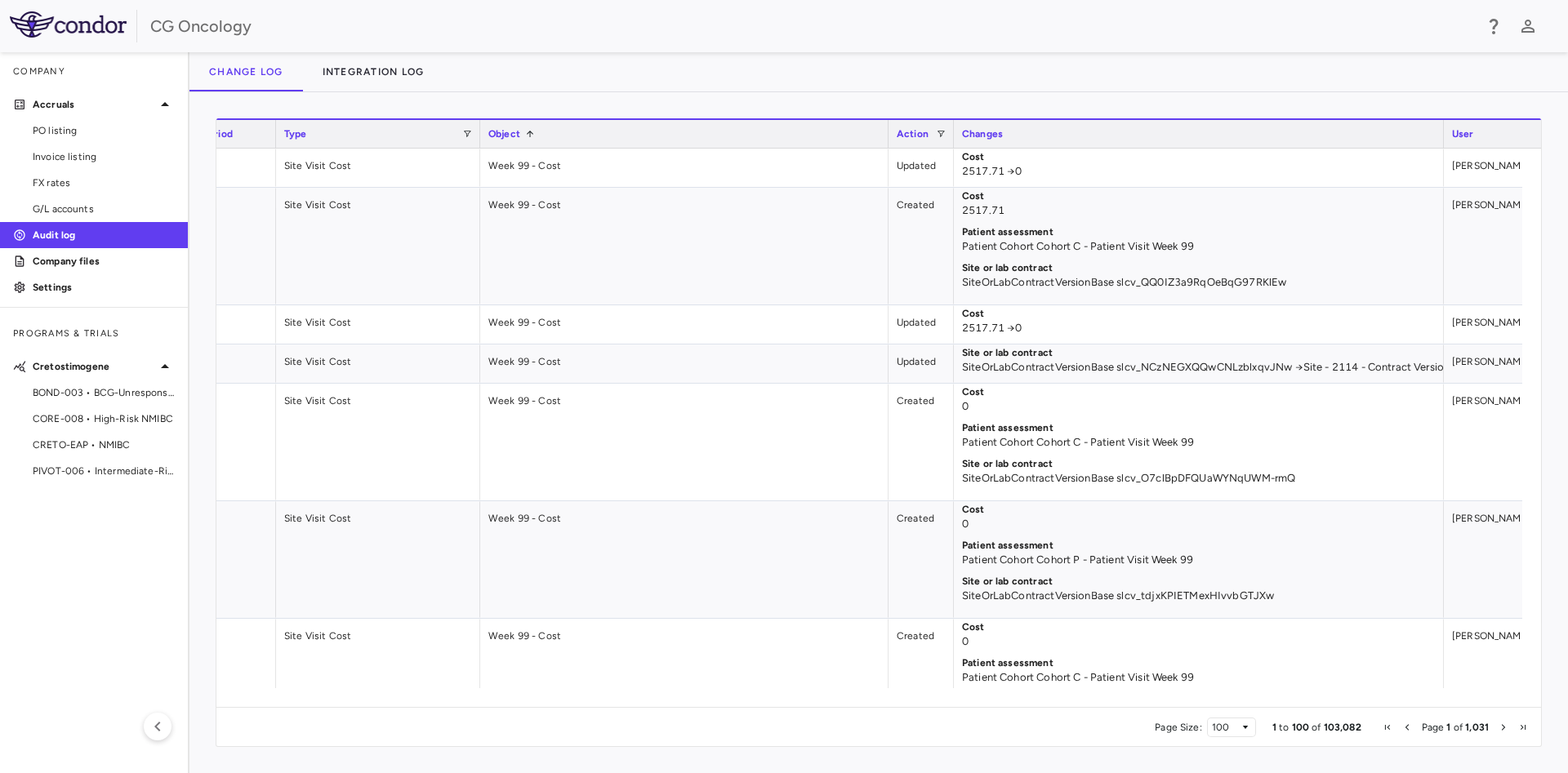
scroll to position [0, 515]
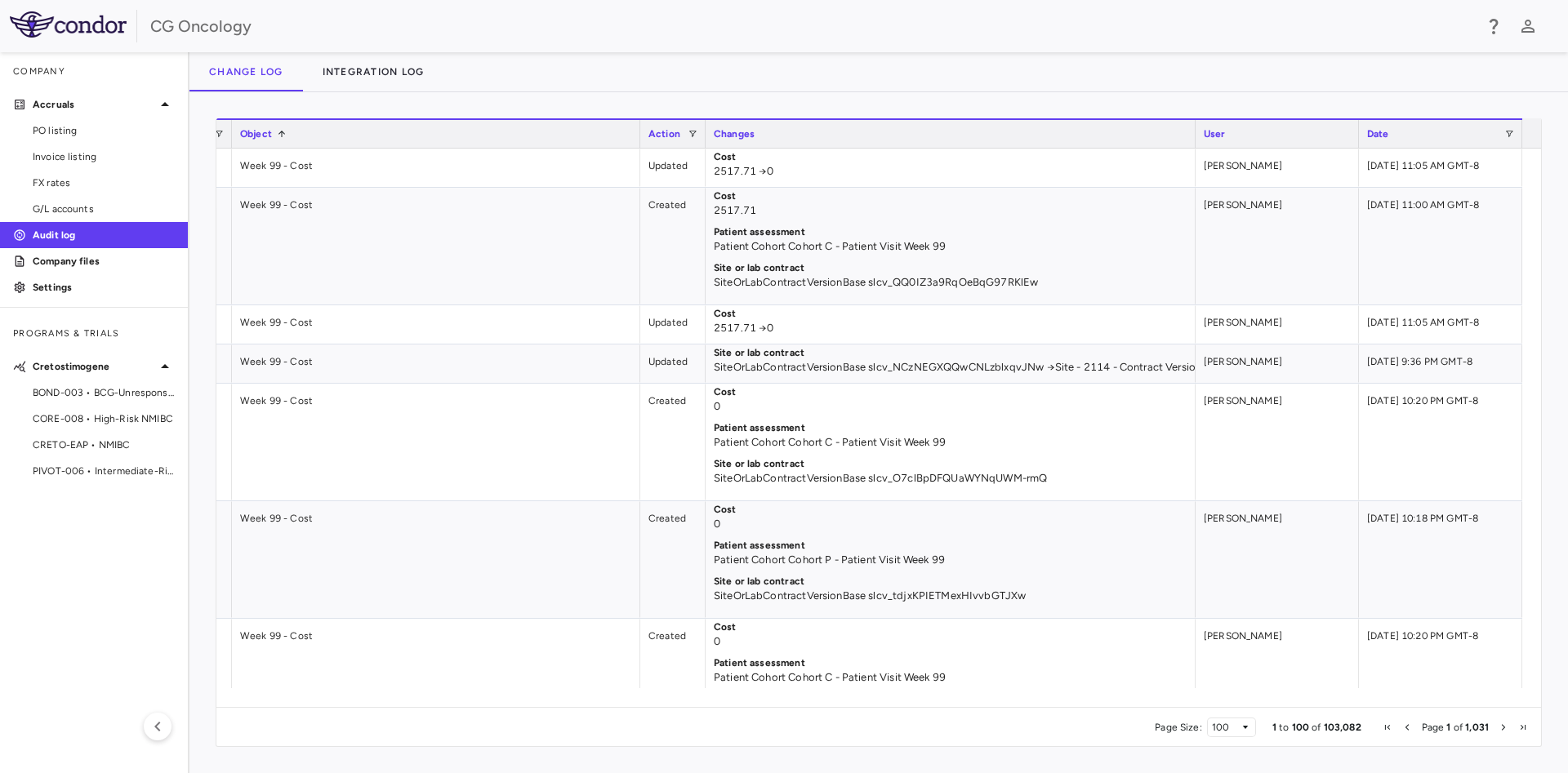
click at [1045, 72] on div "Change log Integration log" at bounding box center [878, 71] width 1379 height 39
click at [1451, 61] on div "Change log Integration log" at bounding box center [878, 71] width 1379 height 39
click at [1505, 21] on button "button" at bounding box center [1493, 26] width 27 height 27
click at [1383, 76] on rect at bounding box center [1378, 81] width 13 height 17
click at [1017, 24] on div at bounding box center [784, 386] width 1568 height 773
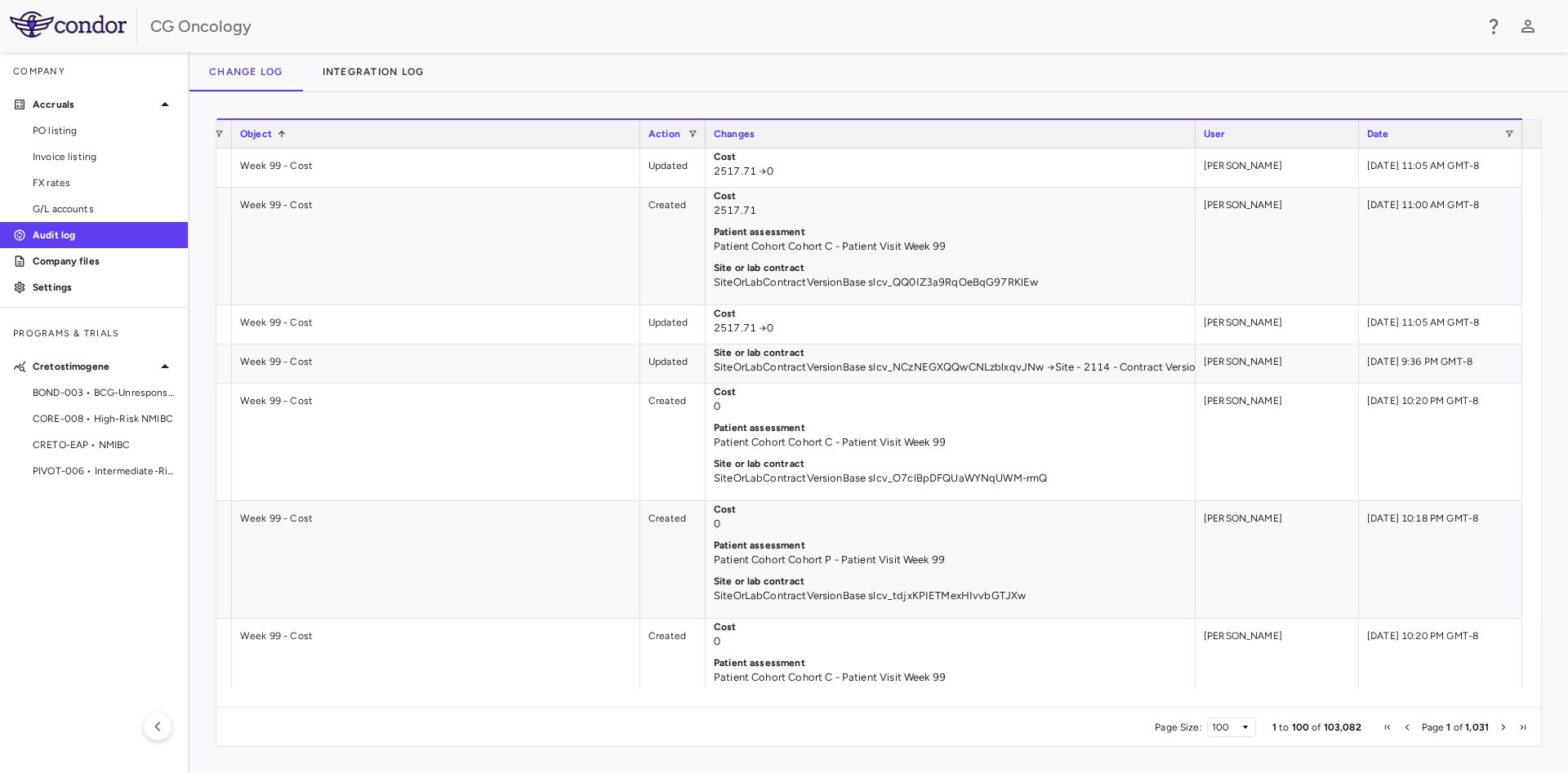
drag, startPoint x: 261, startPoint y: 75, endPoint x: 836, endPoint y: 107, distance: 575.9
click at [836, 107] on div "Press ENTER to sort. Press CTRL ENTER to open filter Drag here to set row group…" at bounding box center [878, 432] width 1379 height 681
drag, startPoint x: 1507, startPoint y: 92, endPoint x: 944, endPoint y: 92, distance: 563.0
click at [944, 92] on div "Change log Integration log Press ENTER to sort. Press CTRL ENTER to open filter…" at bounding box center [878, 412] width 1379 height 721
click at [1202, 59] on div "Change log Integration log" at bounding box center [878, 71] width 1379 height 39
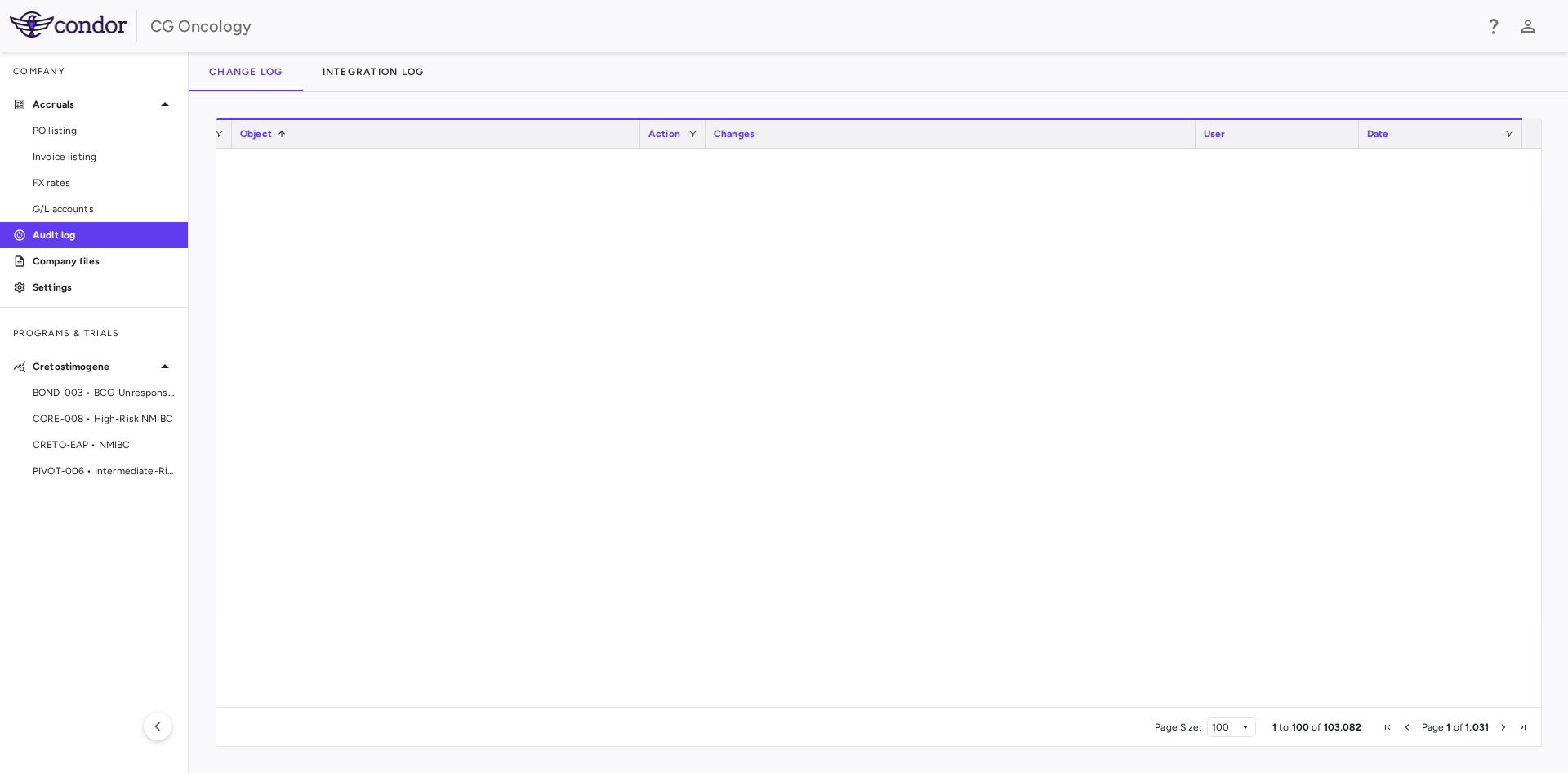
scroll to position [9181, 0]
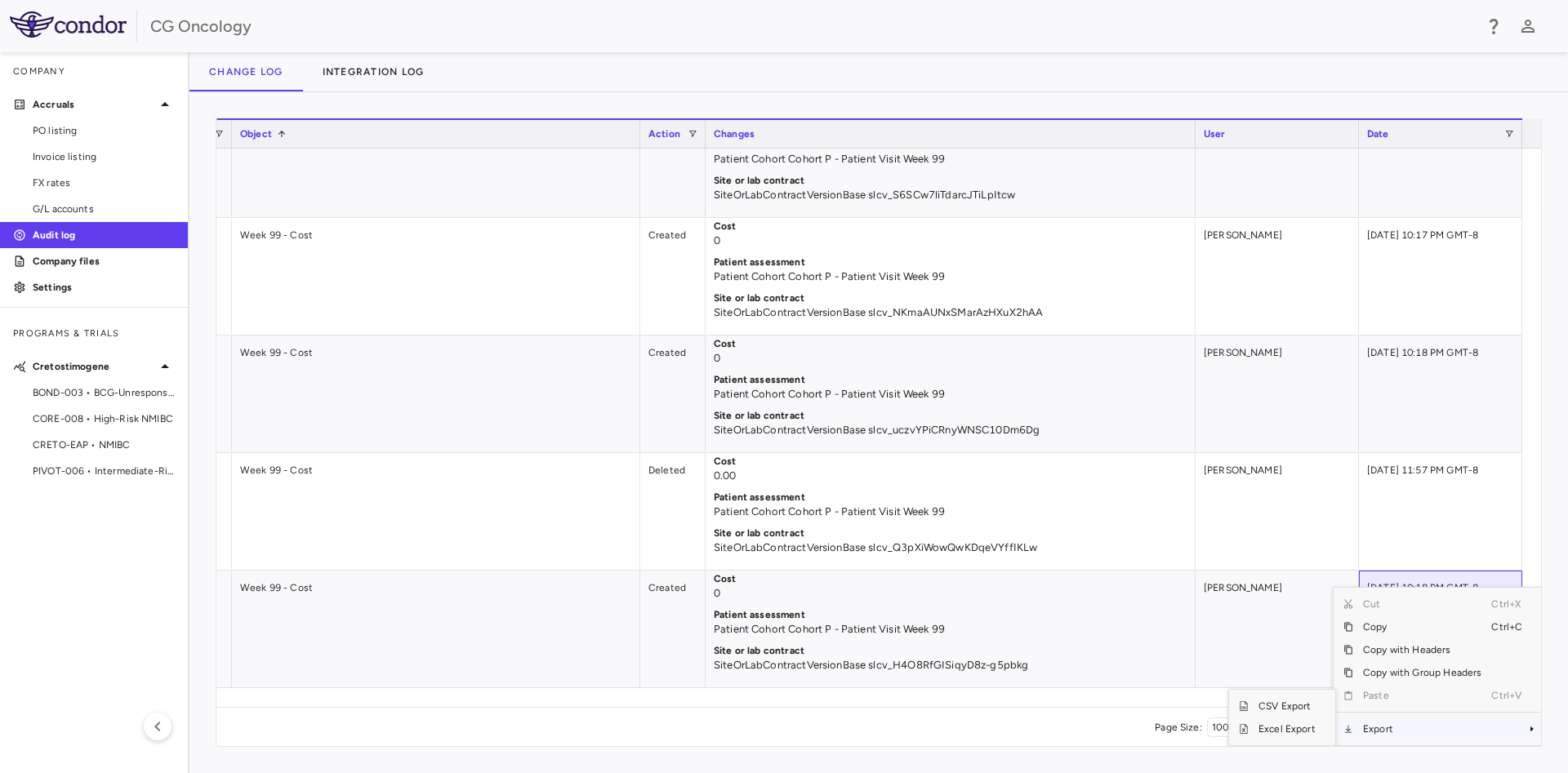
click at [1415, 728] on span "Export" at bounding box center [1422, 729] width 138 height 23
click at [1291, 732] on span "Excel Export" at bounding box center [1287, 729] width 77 height 23
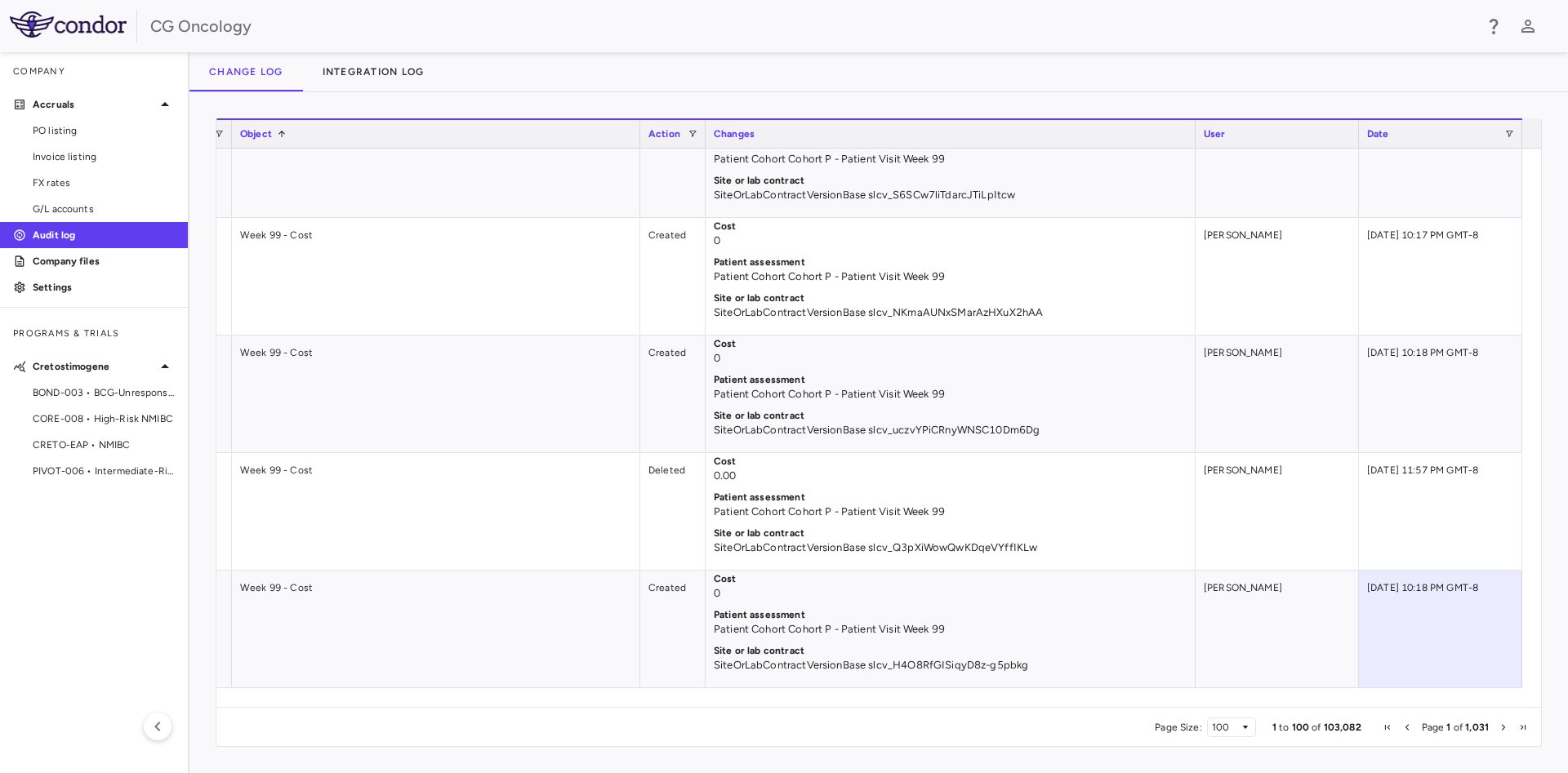
click at [629, 23] on div "CG Oncology" at bounding box center [812, 27] width 1324 height 25
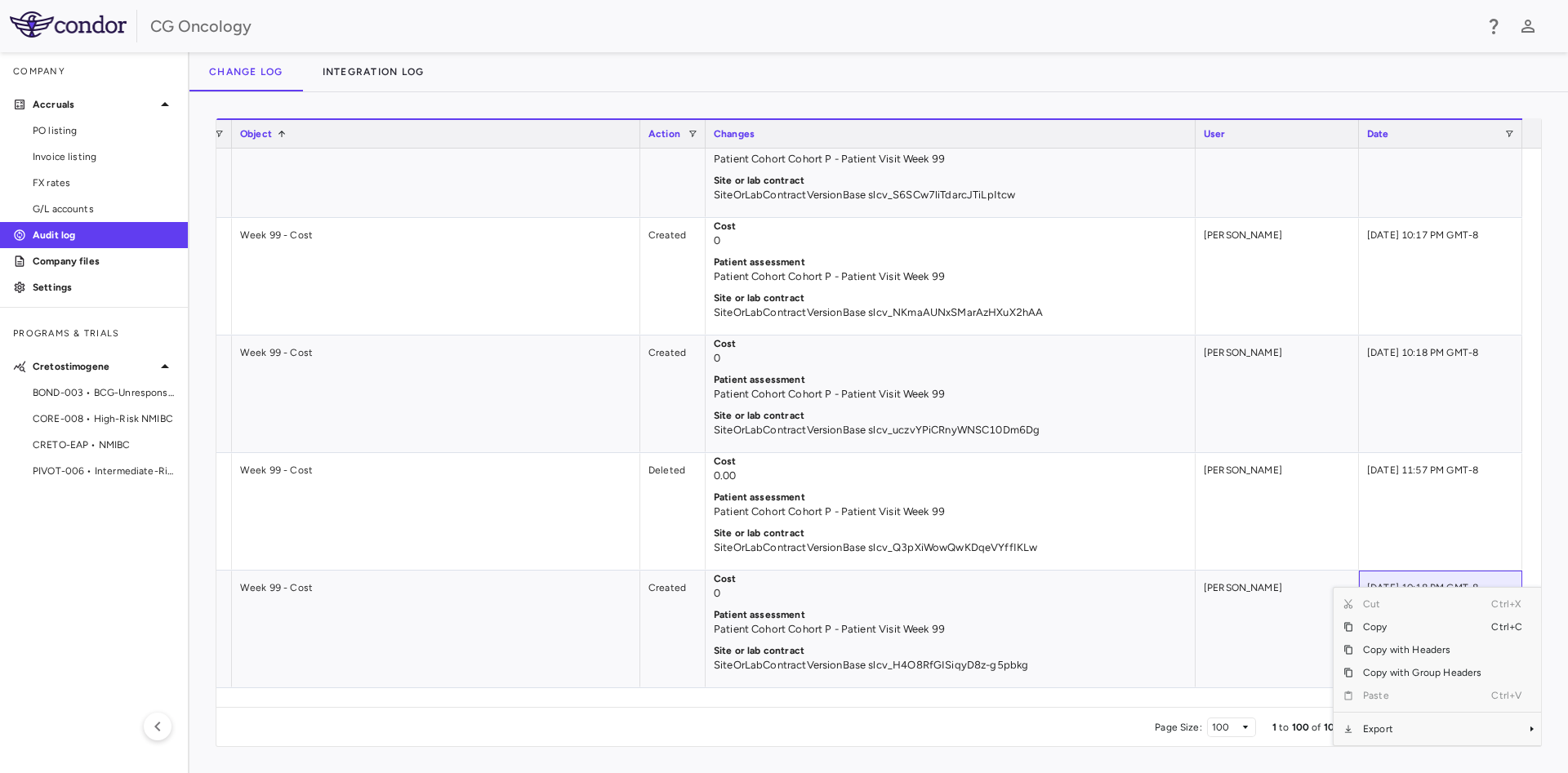
click at [1259, 55] on div "Change log Integration log" at bounding box center [878, 71] width 1379 height 39
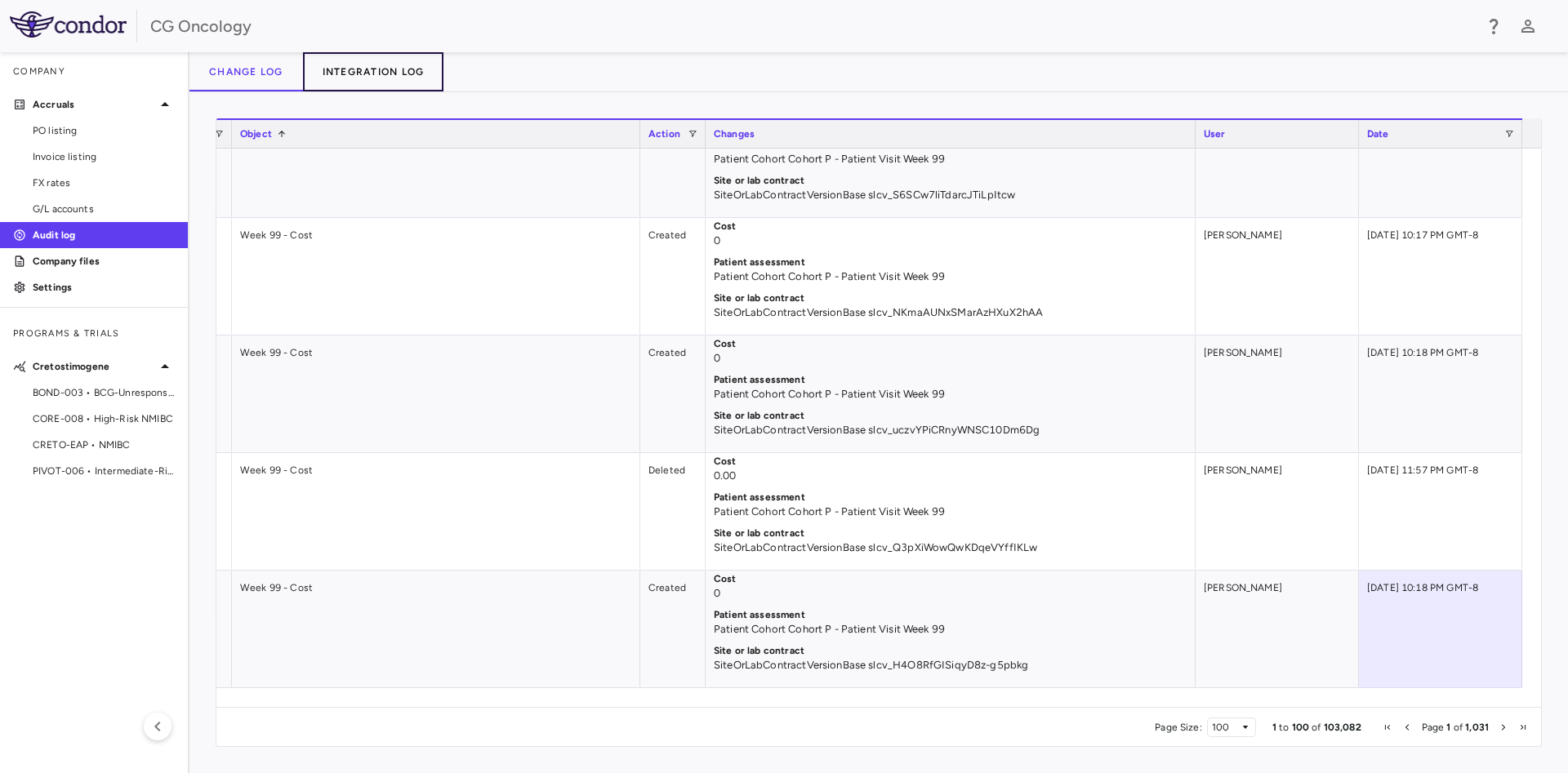
click at [390, 66] on button "Integration log" at bounding box center [373, 71] width 141 height 39
